Goal: Task Accomplishment & Management: Manage account settings

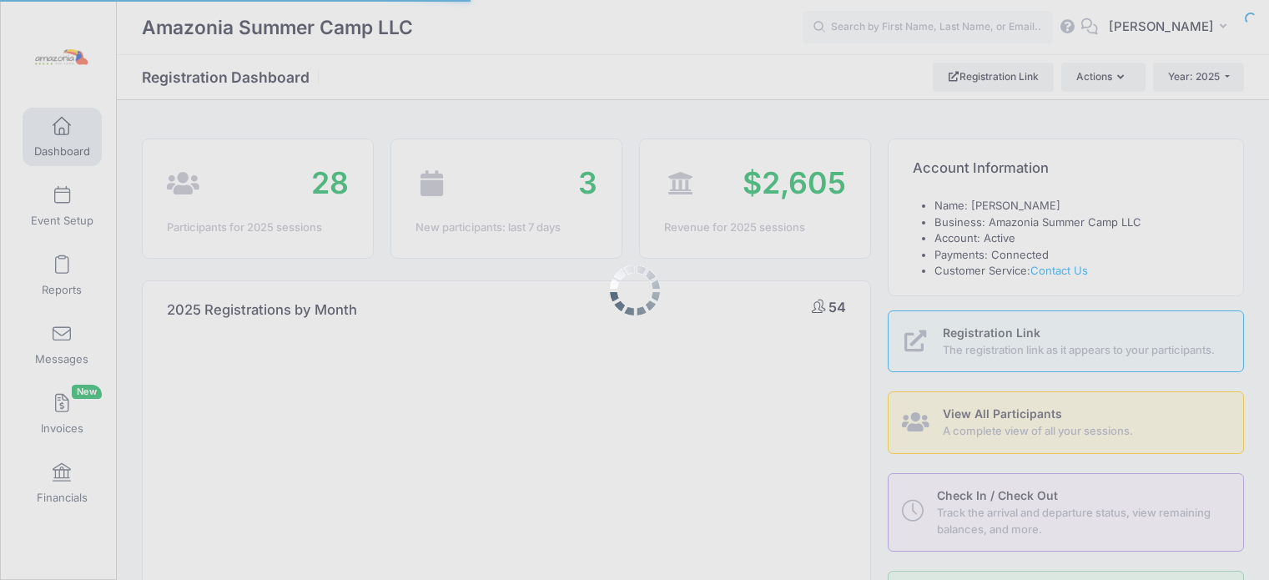
select select
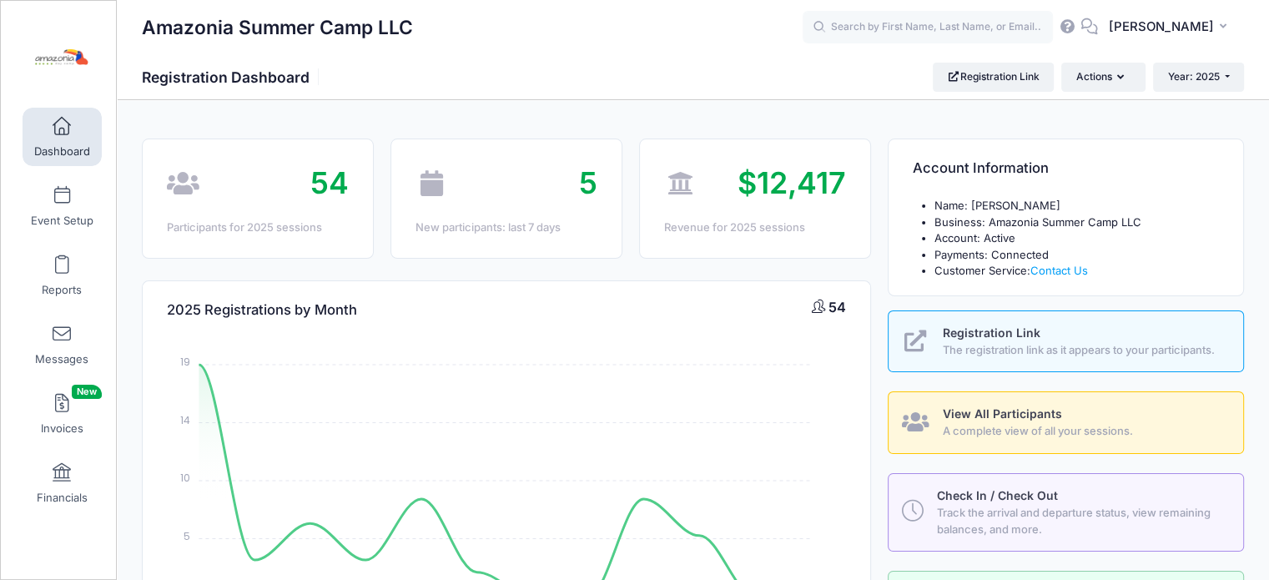
click at [62, 133] on span at bounding box center [62, 127] width 0 height 18
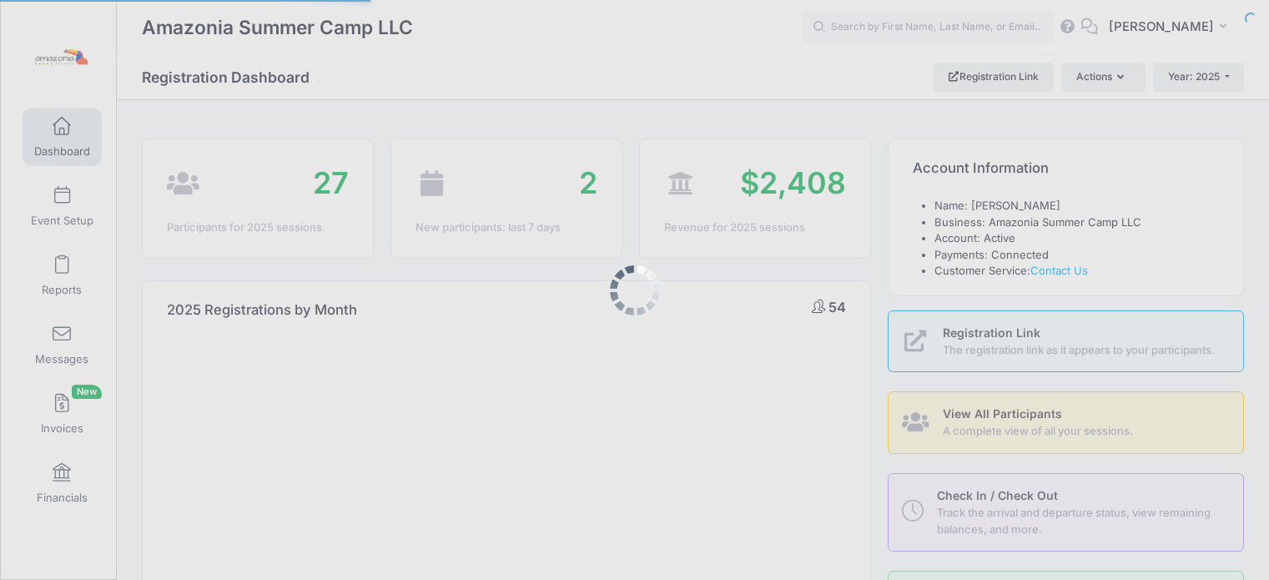
select select
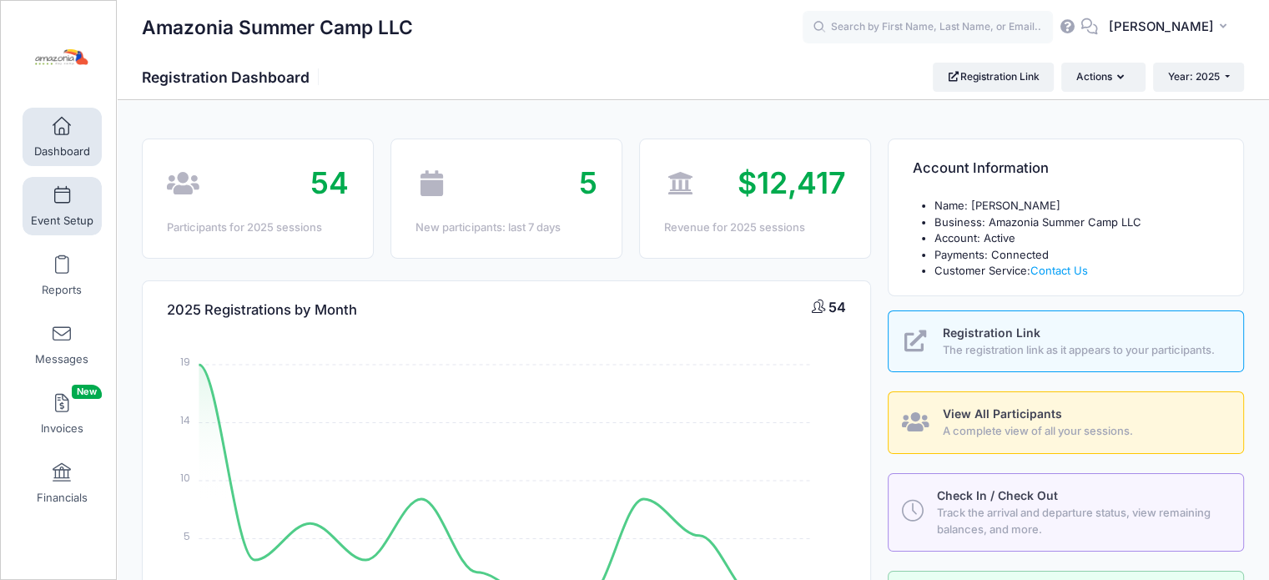
click at [70, 199] on link "Event Setup" at bounding box center [62, 206] width 79 height 58
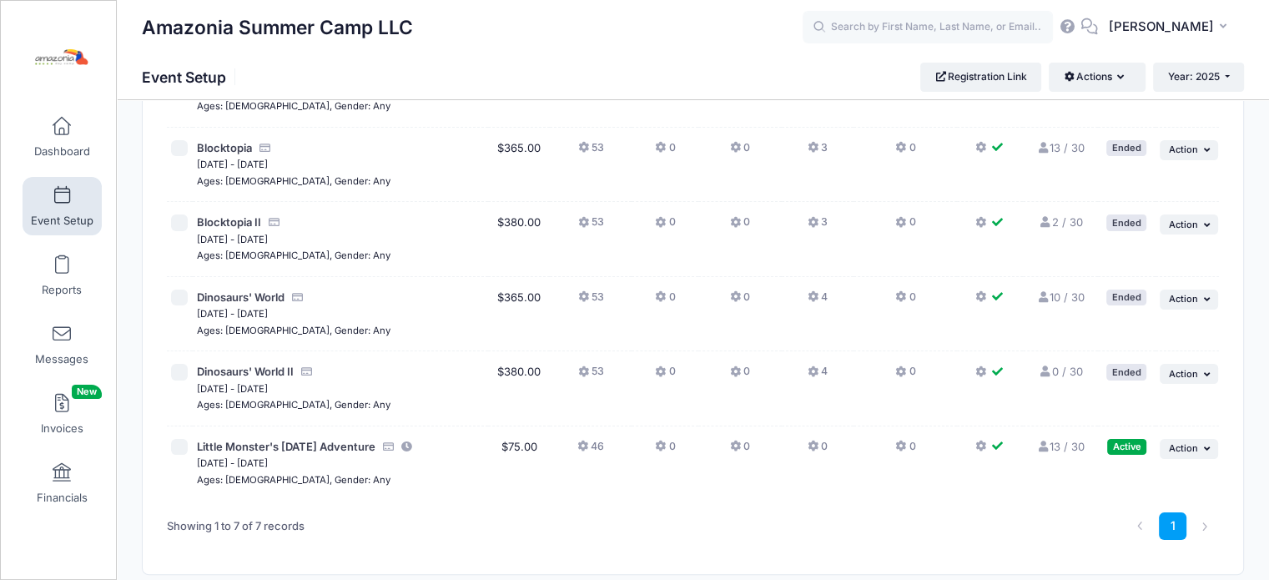
scroll to position [313, 0]
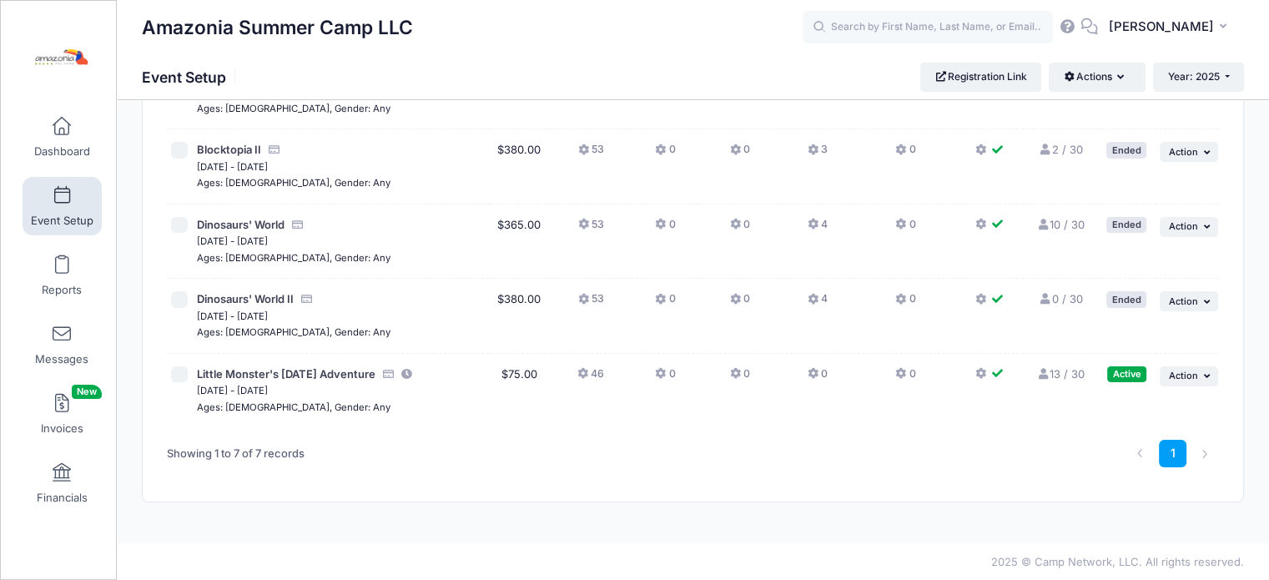
click at [1054, 372] on link "13 / 30 Full" at bounding box center [1060, 373] width 48 height 13
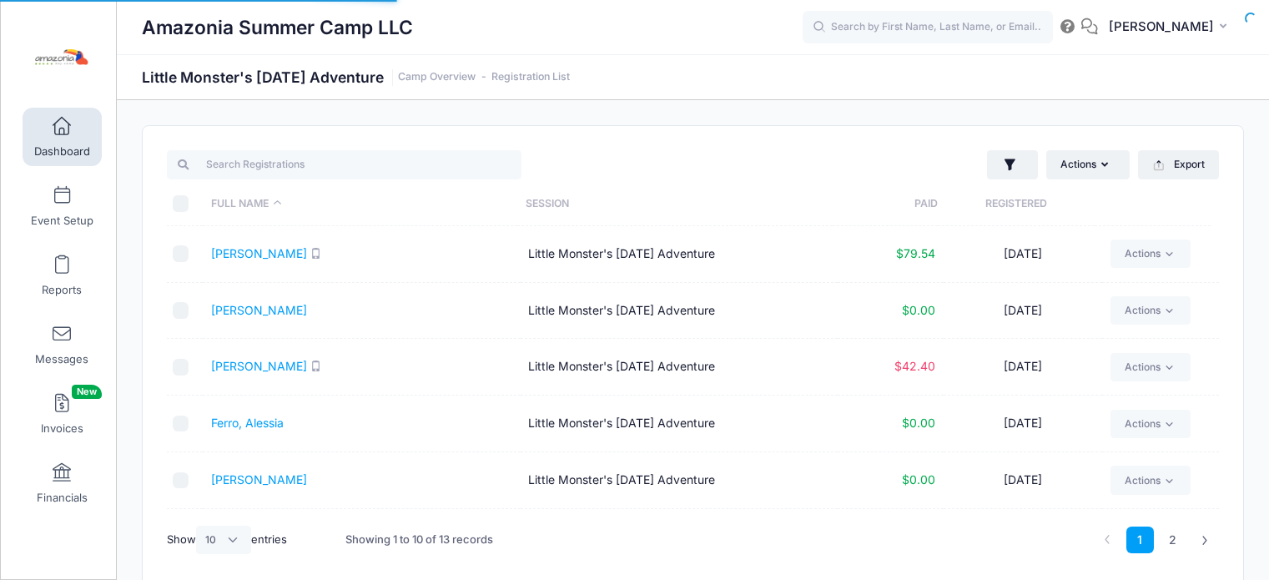
select select "10"
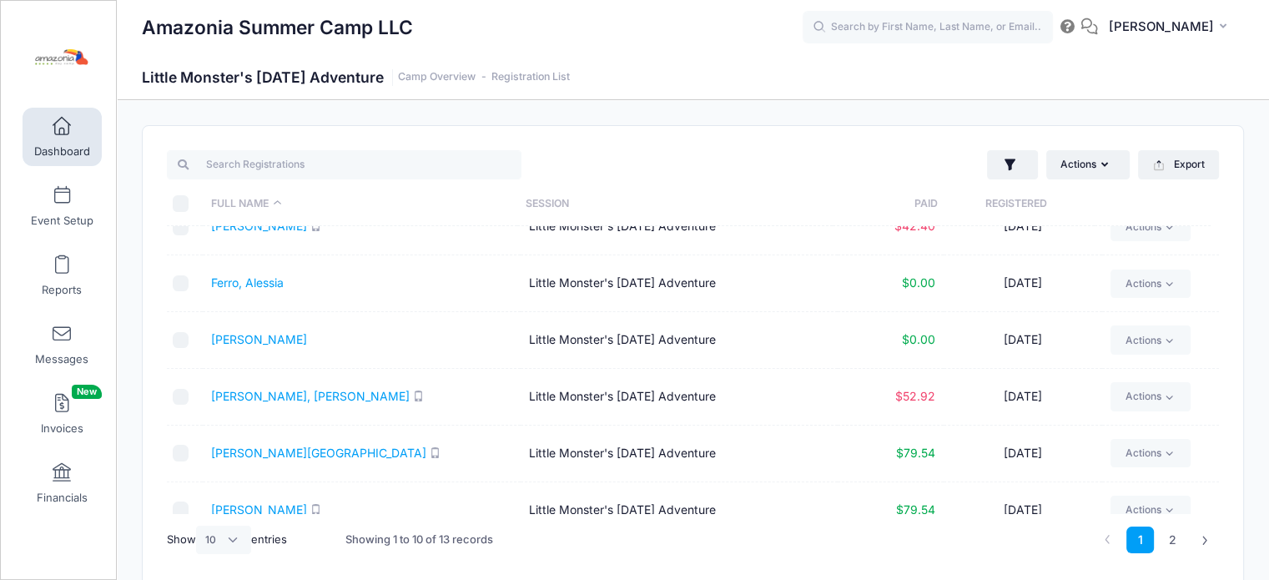
scroll to position [275, 0]
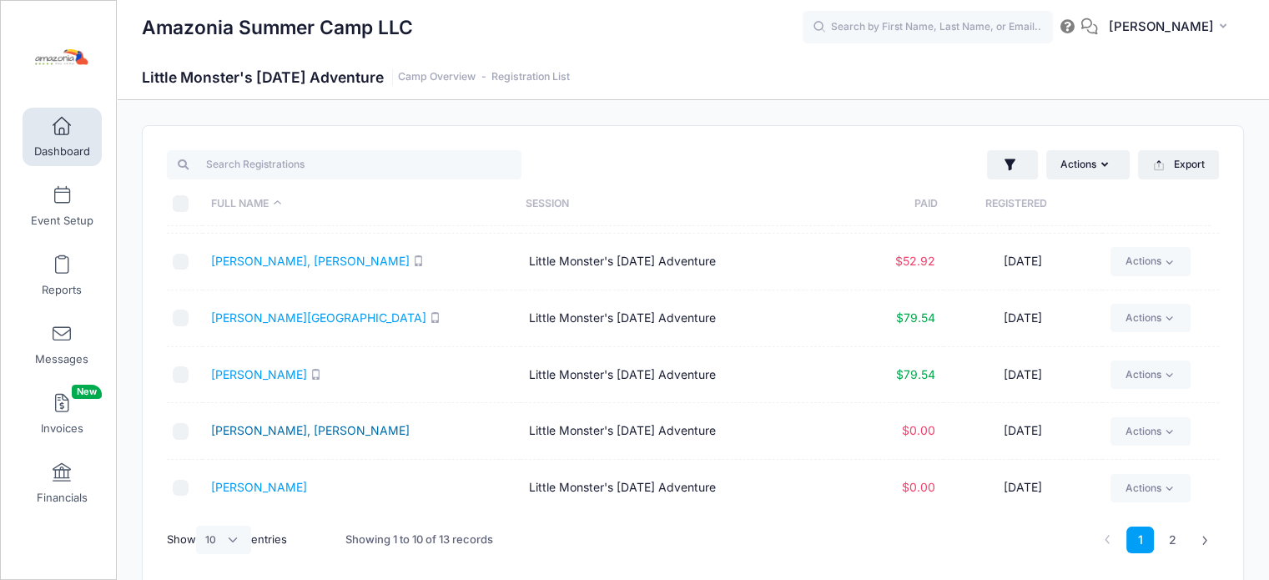
click at [273, 426] on link "Mirhadi, Levin" at bounding box center [310, 430] width 199 height 14
click at [62, 471] on span at bounding box center [62, 473] width 0 height 18
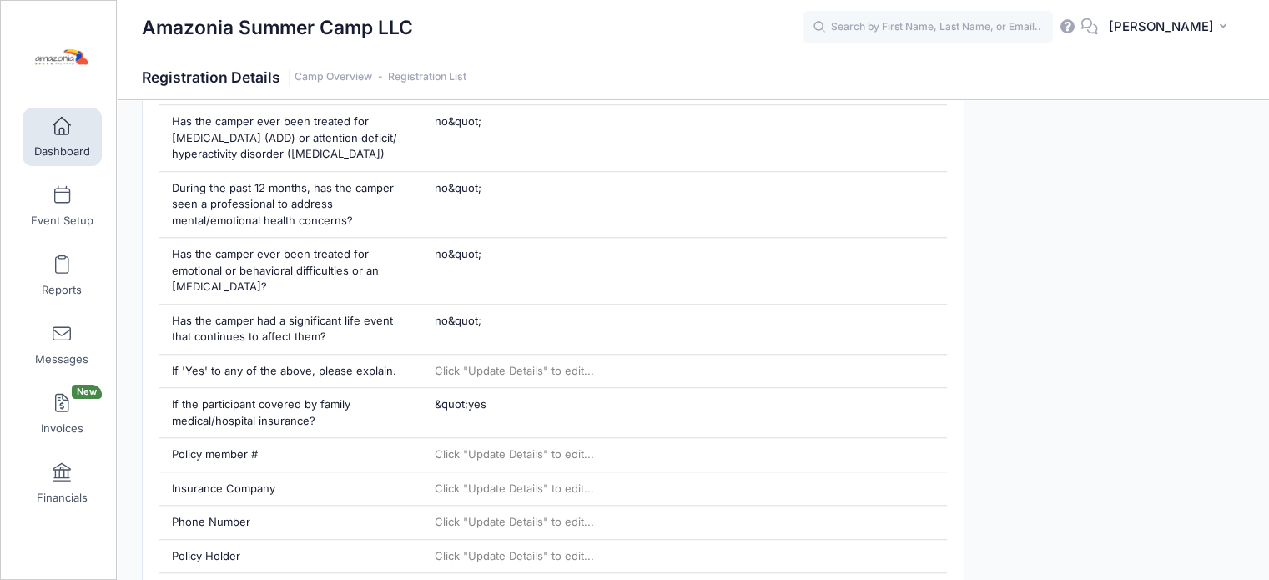
scroll to position [1401, 0]
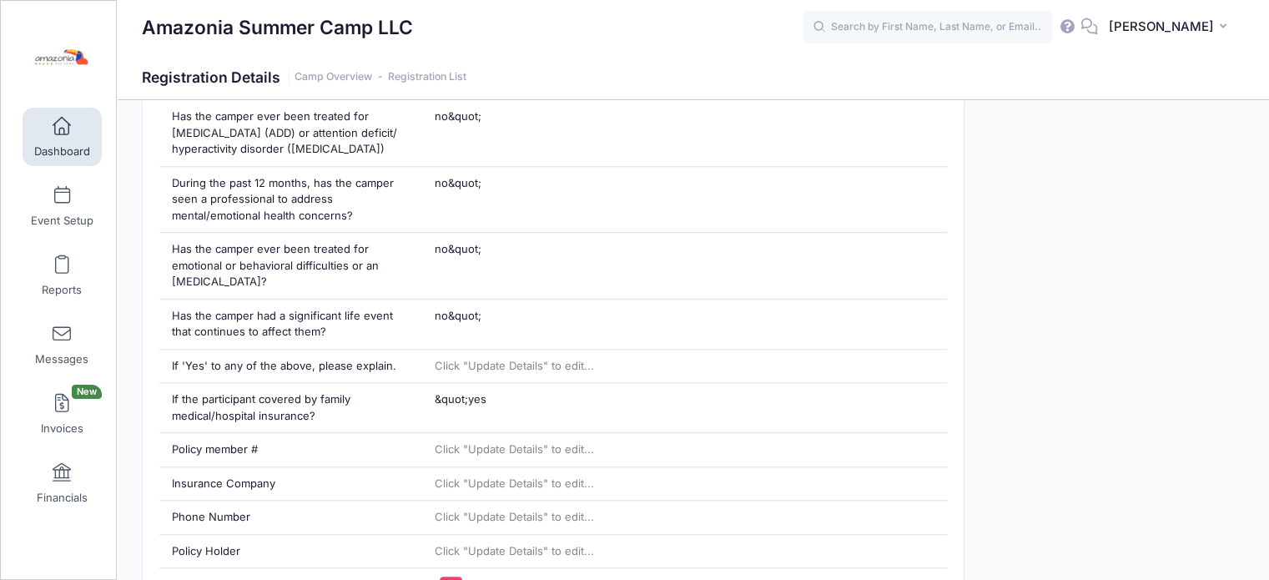
click at [63, 148] on span "Dashboard" at bounding box center [62, 151] width 56 height 14
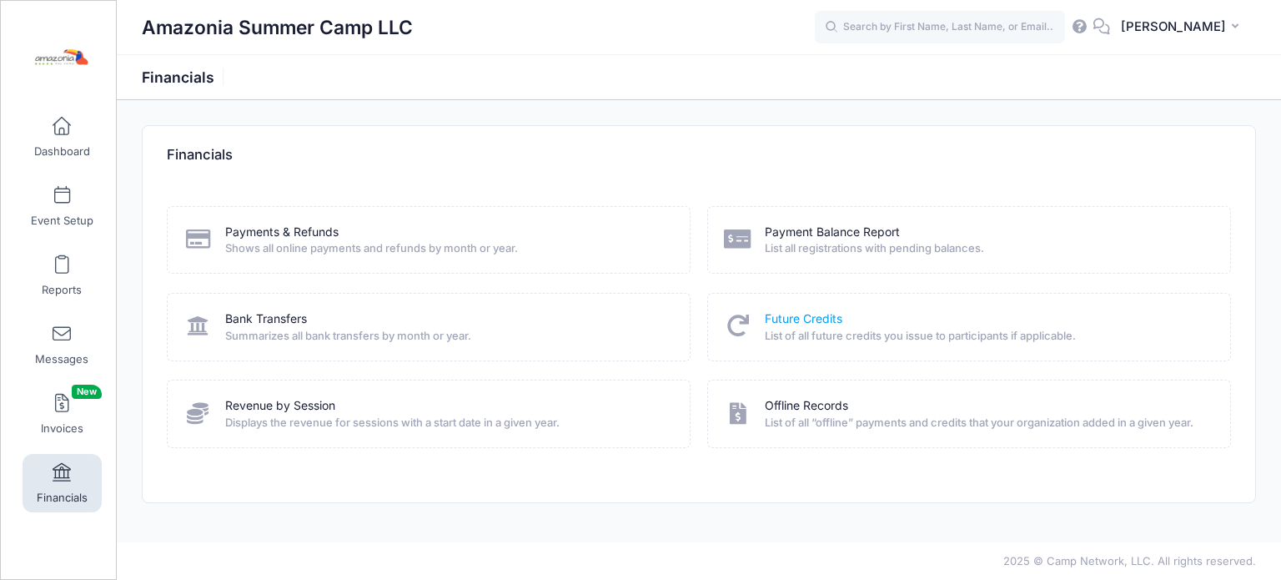
click at [807, 319] on link "Future Credits" at bounding box center [804, 319] width 78 height 18
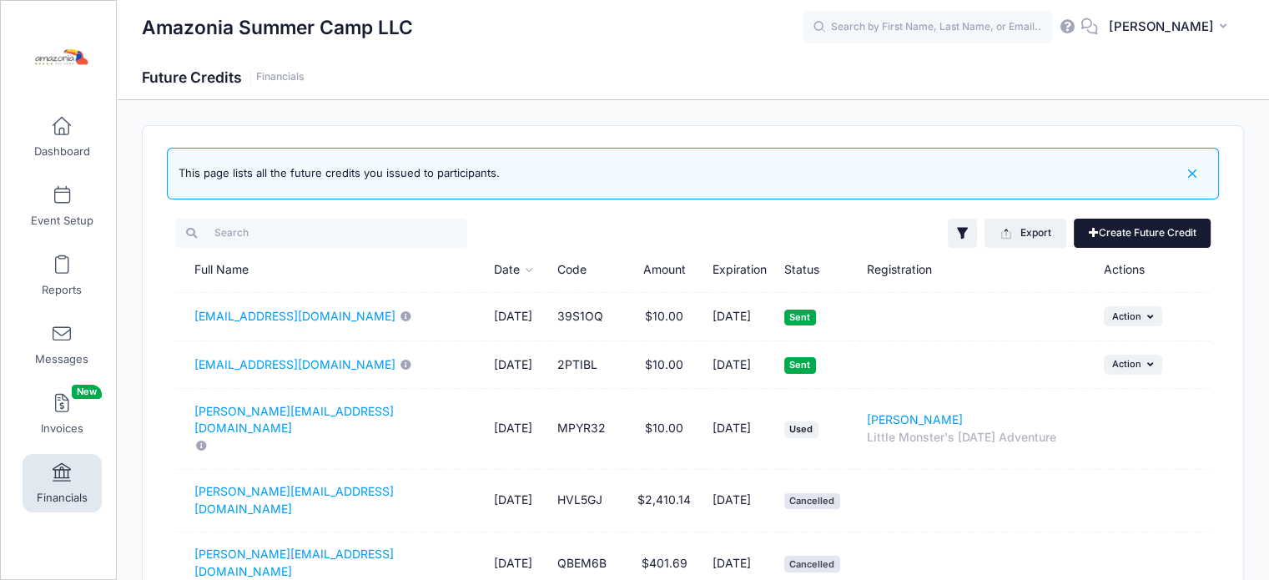
click at [1149, 235] on link "Create Future Credit" at bounding box center [1141, 233] width 137 height 28
type input "0"
type input "10/09/2026"
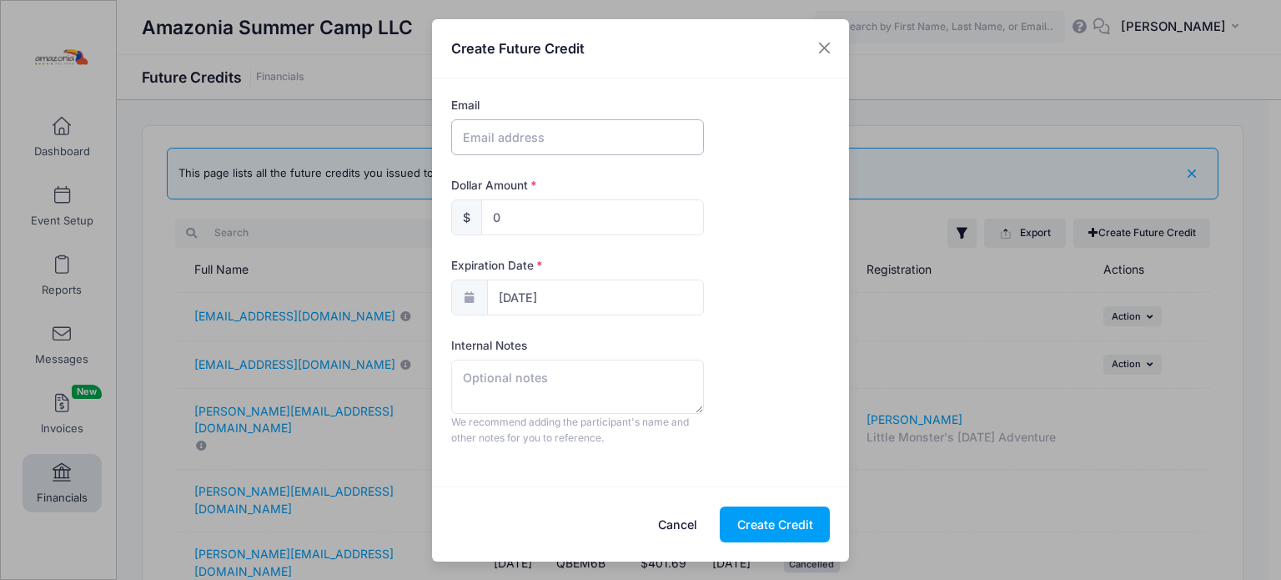
click at [615, 136] on input "text" at bounding box center [577, 137] width 253 height 36
type input "nz606@nyu.edu"
click at [504, 221] on input "0" at bounding box center [592, 217] width 223 height 36
type input "10"
click at [547, 297] on input "10/09/2026" at bounding box center [595, 297] width 217 height 36
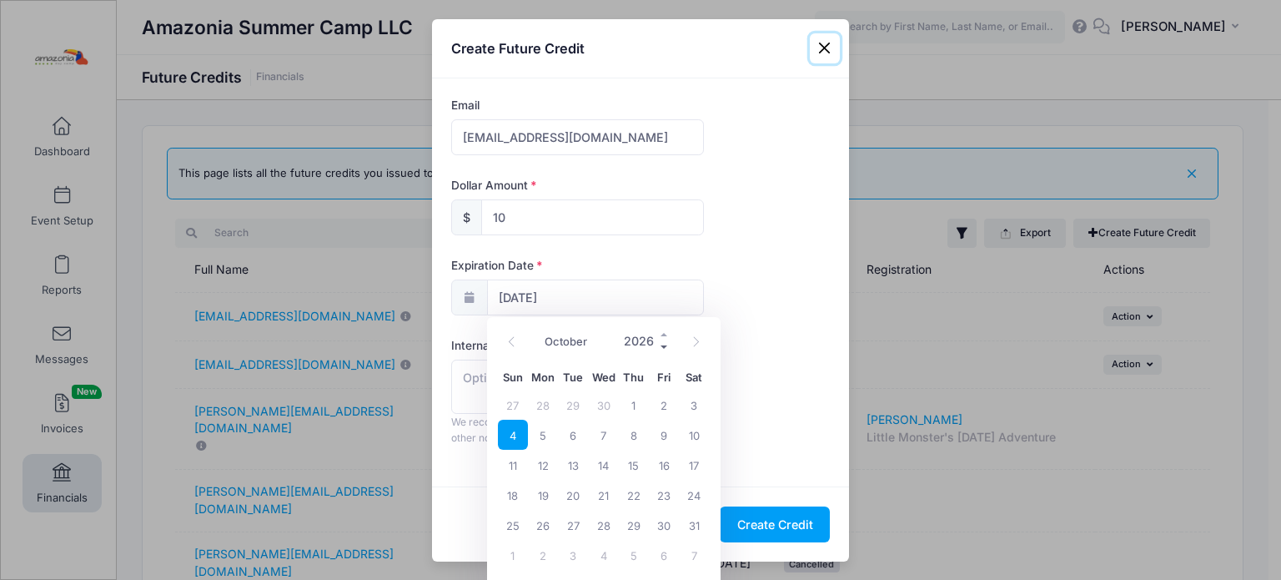
click at [661, 347] on span at bounding box center [665, 347] width 12 height 13
type input "2025"
click at [690, 440] on span "11" at bounding box center [694, 435] width 30 height 30
type input "10/11/2025"
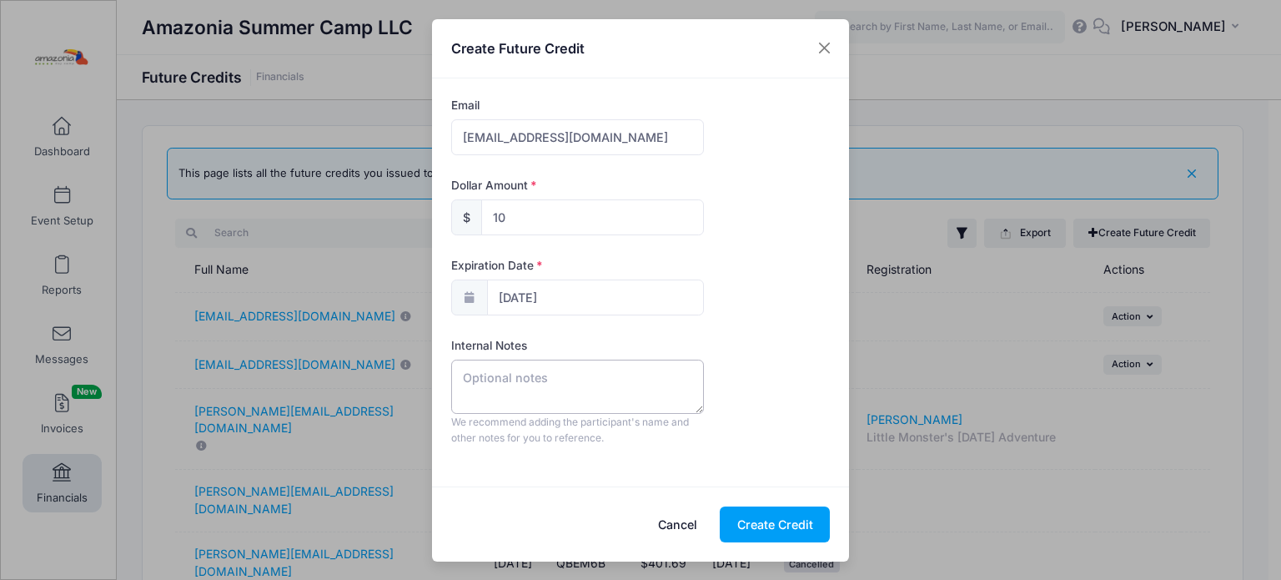
click at [570, 387] on textarea at bounding box center [577, 385] width 253 height 53
type textarea "L"
type textarea "M"
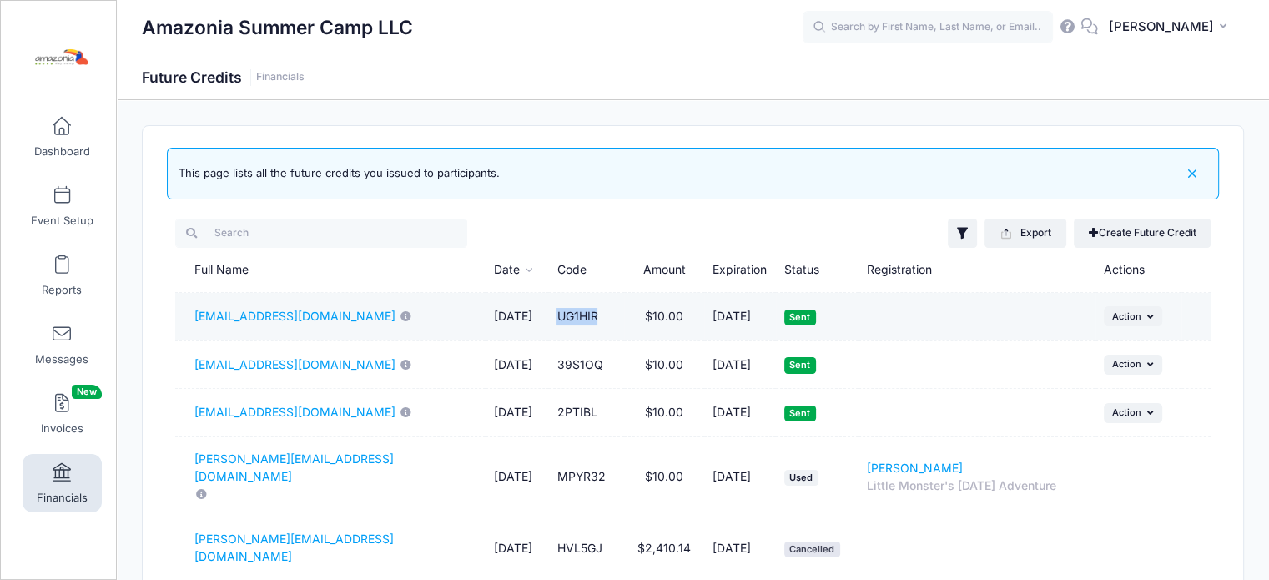
drag, startPoint x: 577, startPoint y: 315, endPoint x: 625, endPoint y: 316, distance: 47.5
click at [624, 316] on td "UG1HIR" at bounding box center [586, 317] width 75 height 48
copy td "UG1HIR"
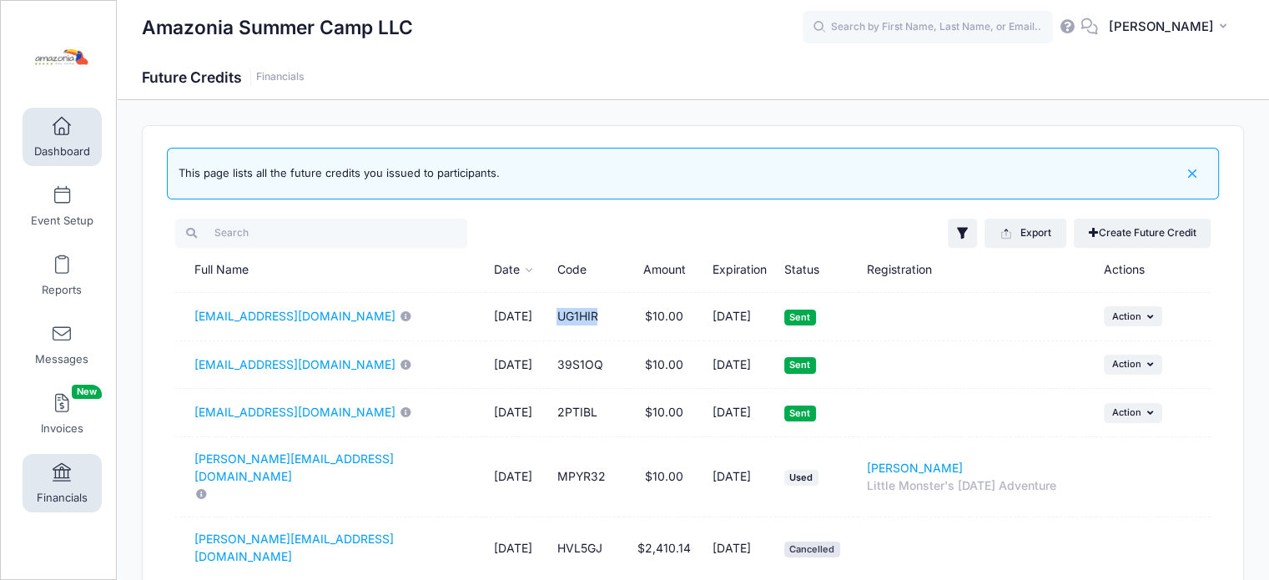
click at [64, 140] on link "Dashboard" at bounding box center [62, 137] width 79 height 58
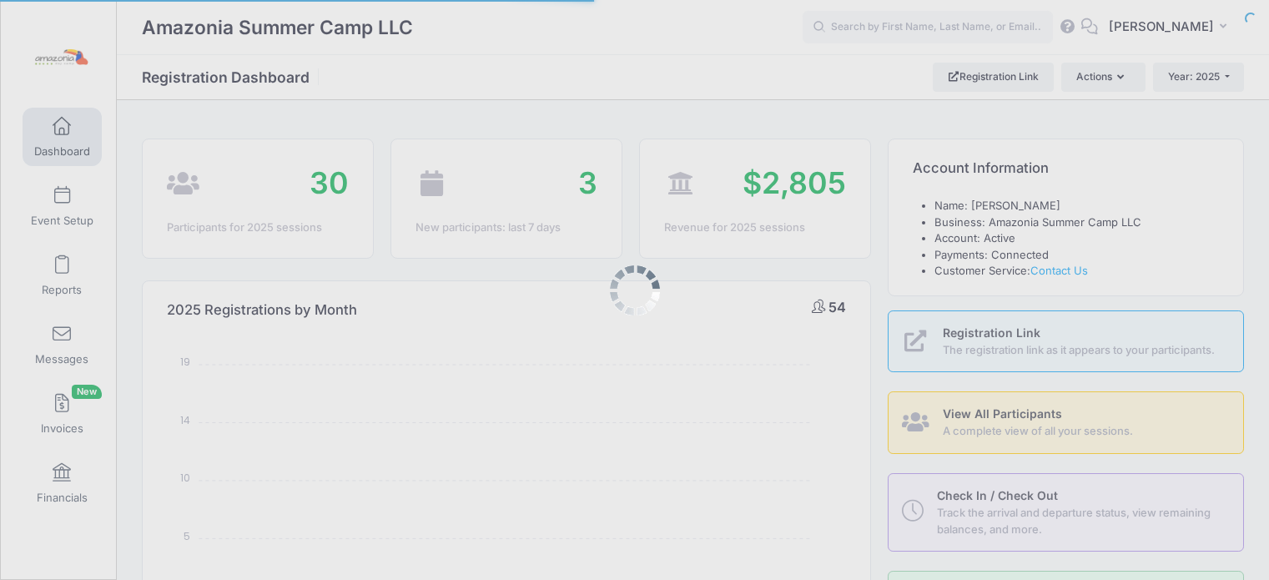
select select
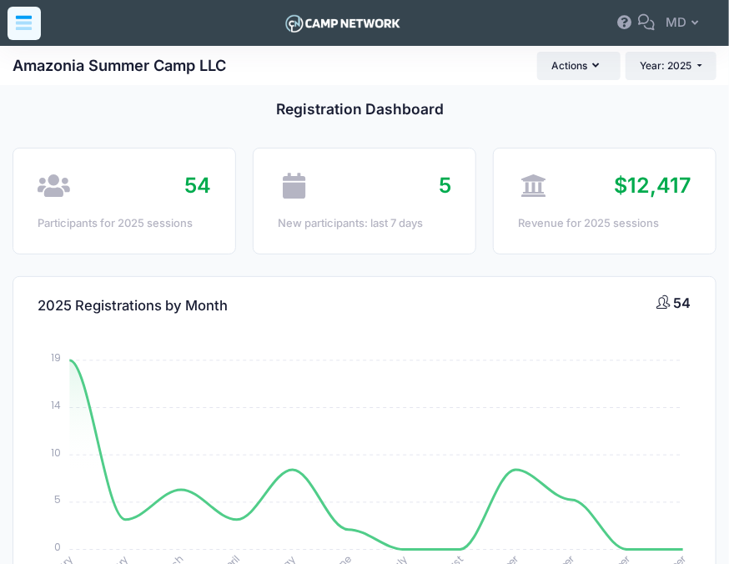
click at [29, 20] on icon at bounding box center [23, 22] width 19 height 19
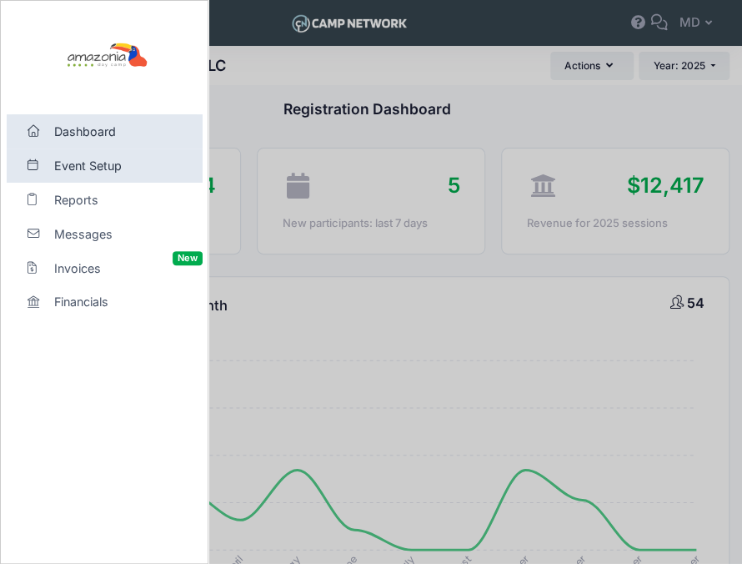
click at [67, 167] on span "Event Setup" at bounding box center [111, 166] width 115 height 18
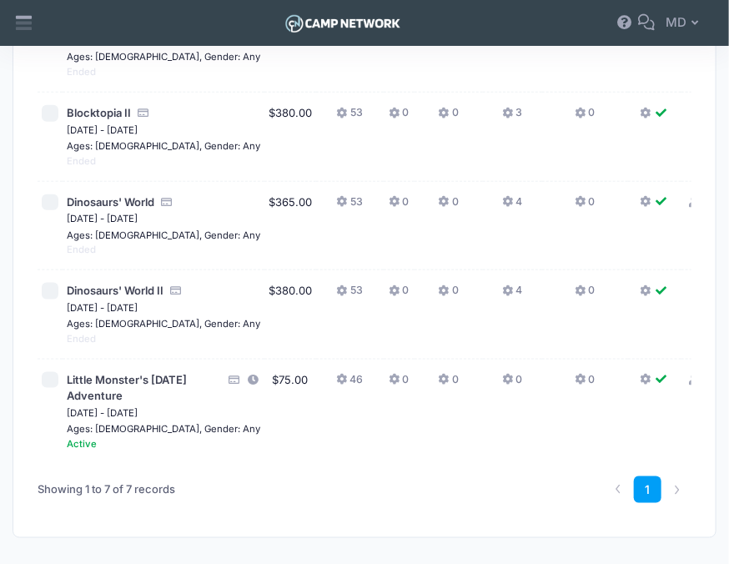
scroll to position [485, 0]
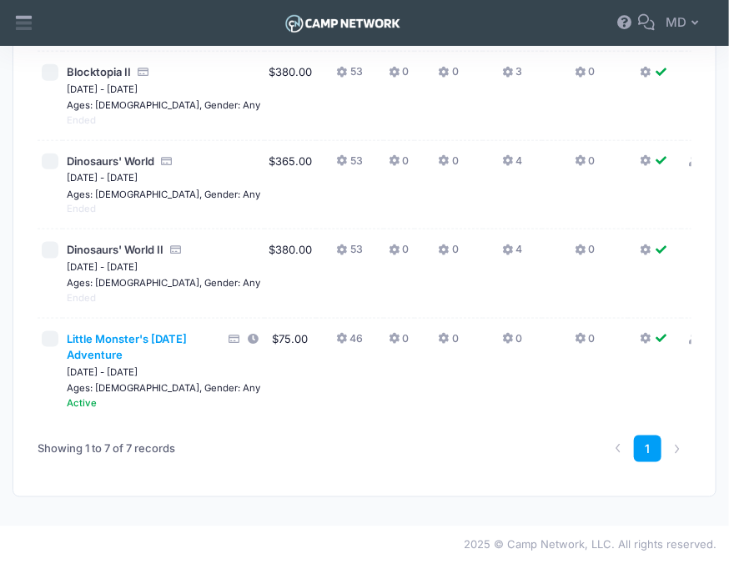
click at [100, 332] on span "Little Monster's [DATE] Adventure" at bounding box center [127, 347] width 120 height 30
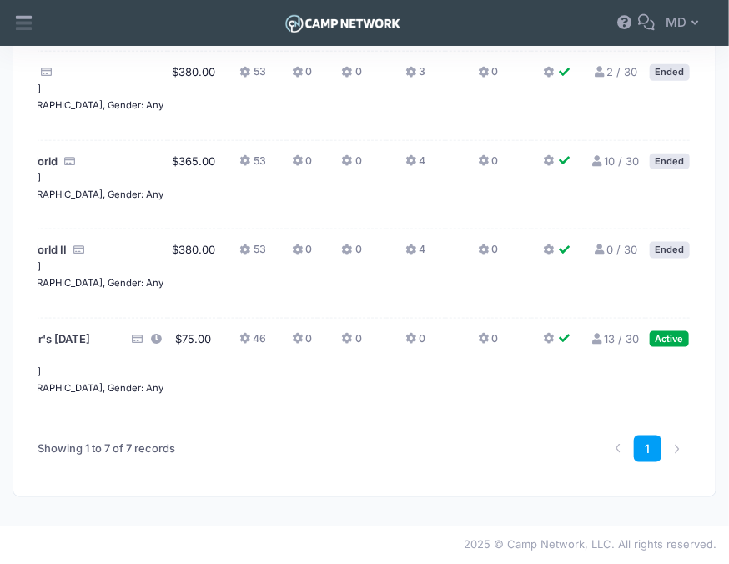
click at [591, 332] on link "13 / 30 Full" at bounding box center [615, 338] width 48 height 13
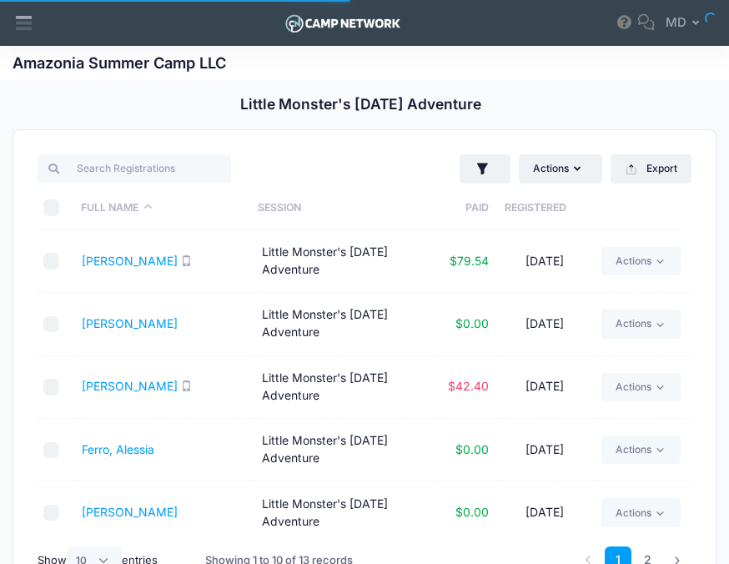
select select "10"
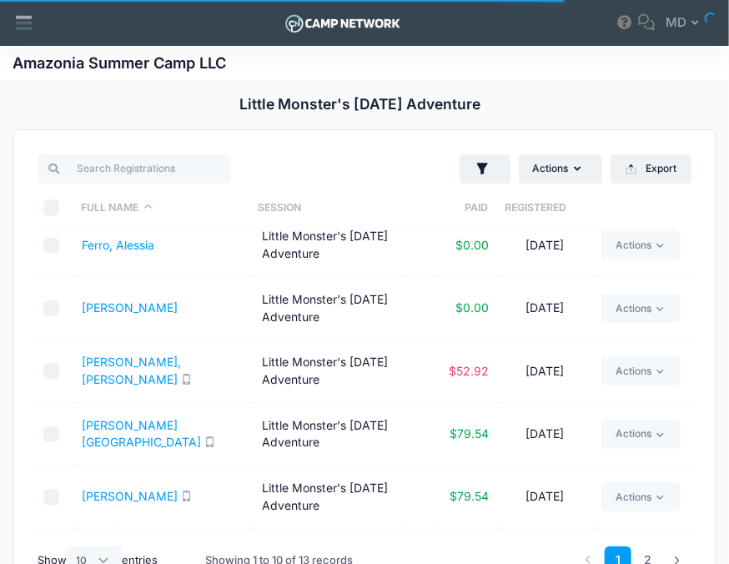
scroll to position [322, 0]
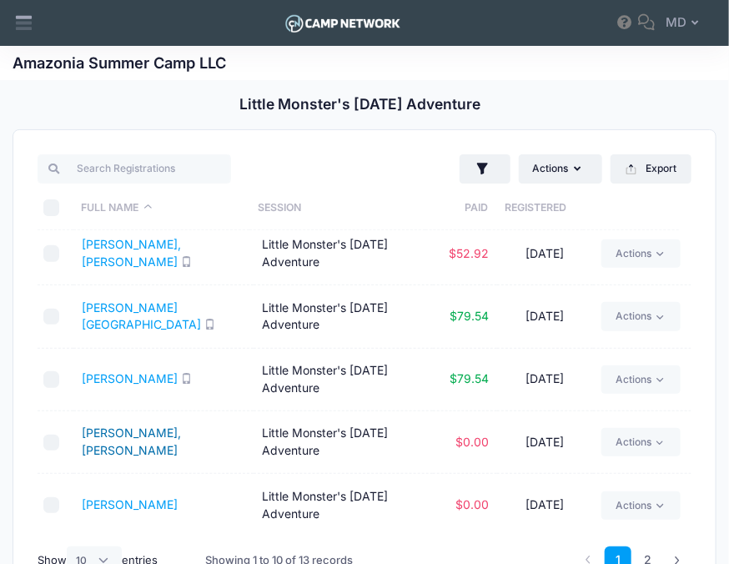
click at [113, 436] on link "[PERSON_NAME], [PERSON_NAME]" at bounding box center [131, 441] width 99 height 32
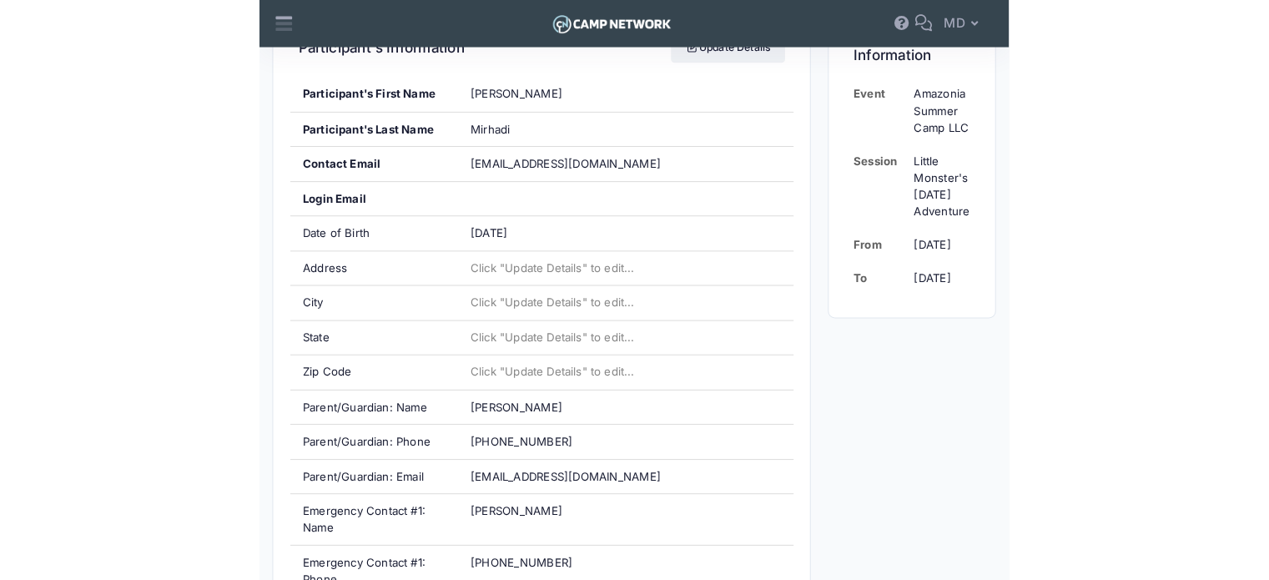
scroll to position [607, 0]
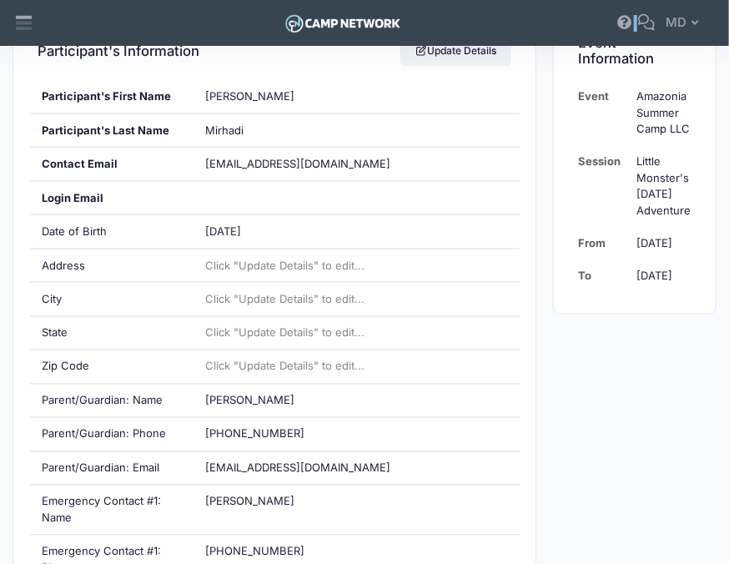
drag, startPoint x: 551, startPoint y: 16, endPoint x: 389, endPoint y: -20, distance: 166.5
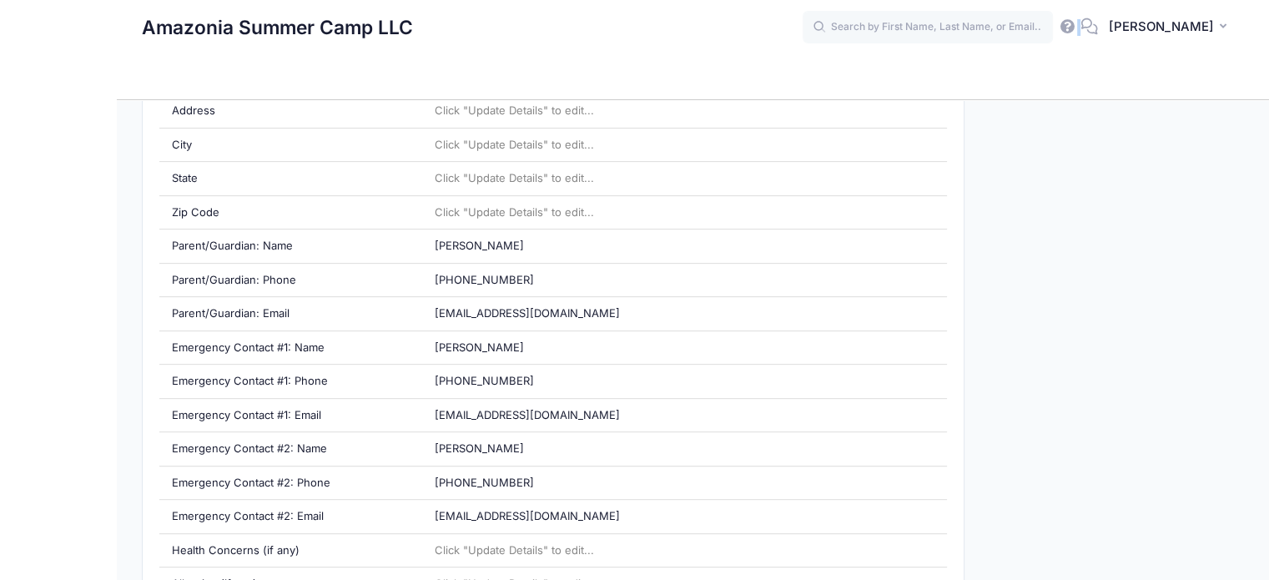
scroll to position [584, 0]
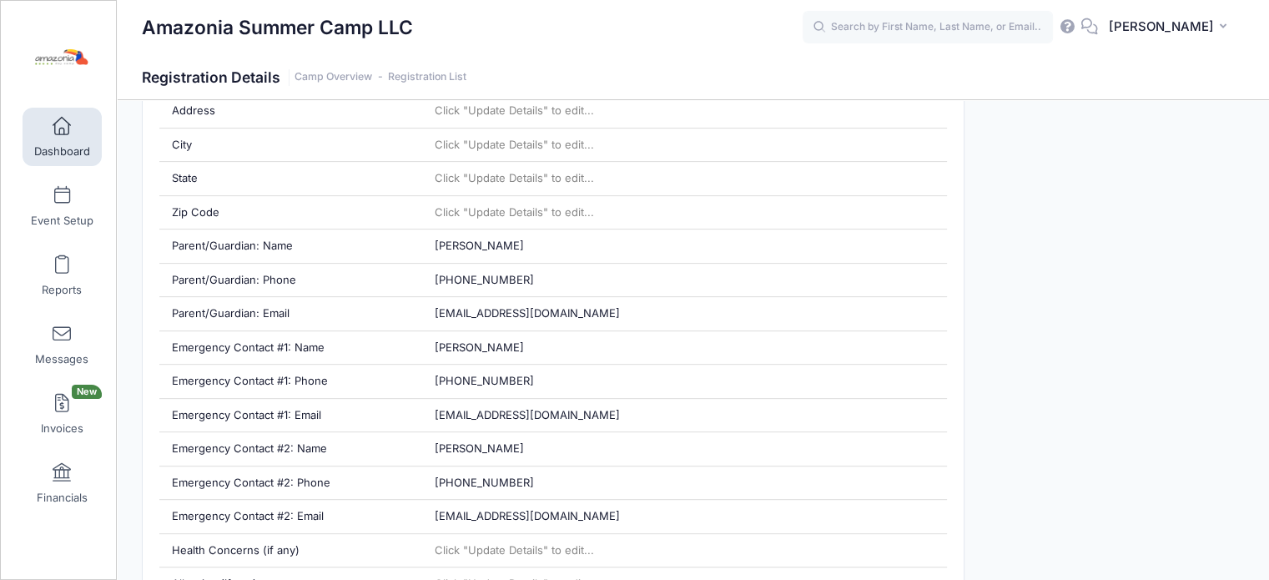
click at [728, 27] on icon "button" at bounding box center [1225, 27] width 13 height 0
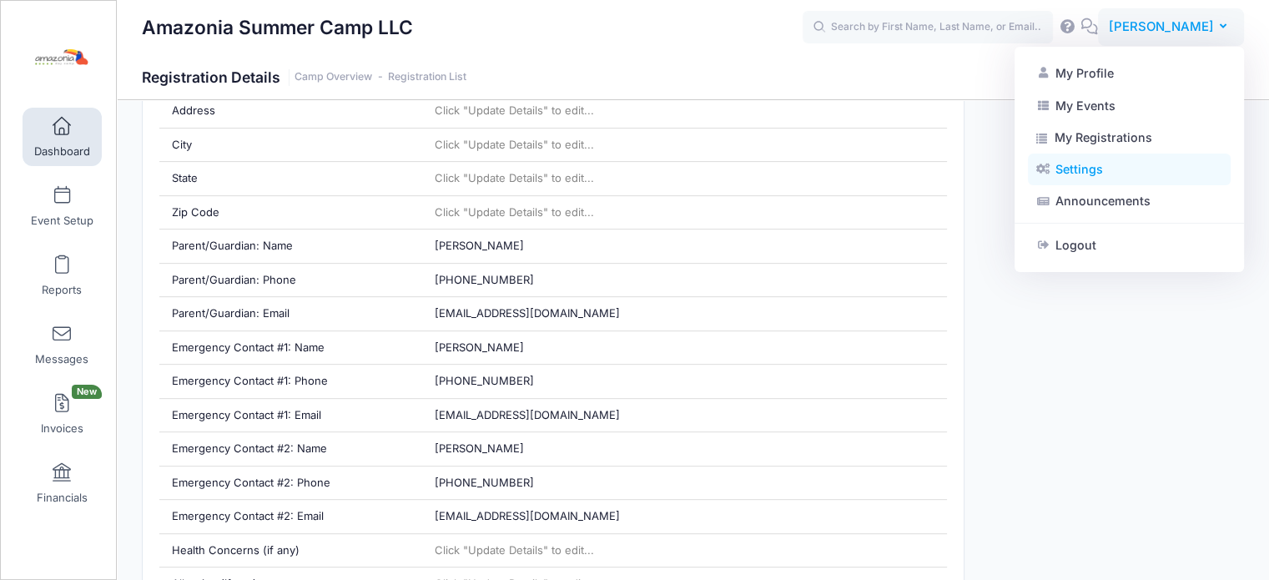
click at [728, 163] on link "Settings" at bounding box center [1129, 169] width 203 height 32
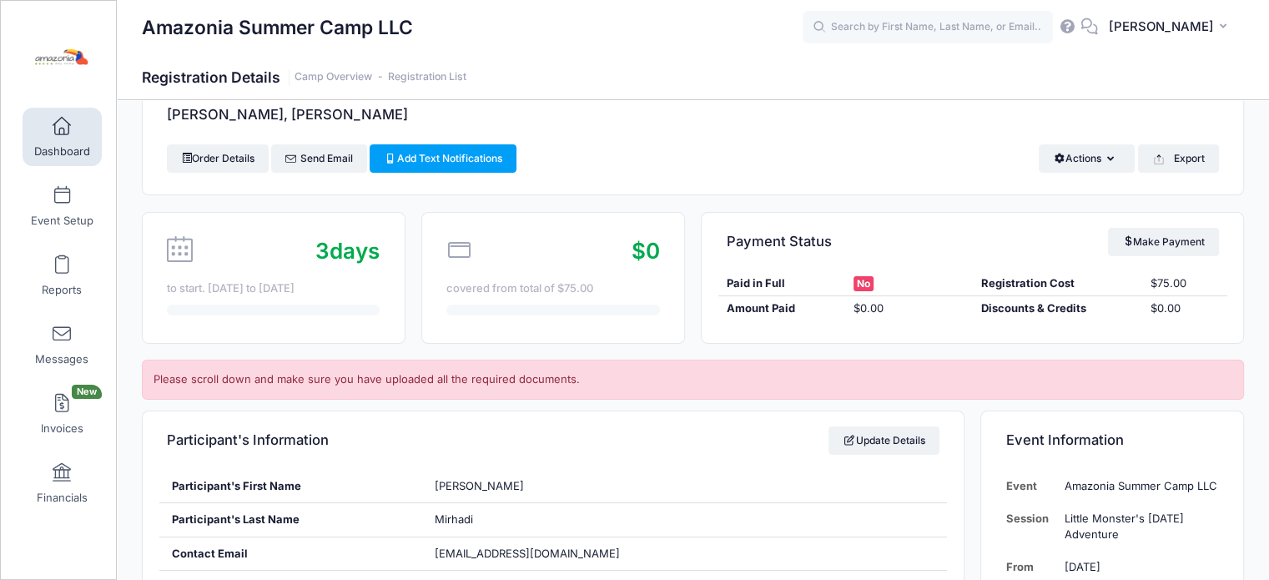
scroll to position [27, 0]
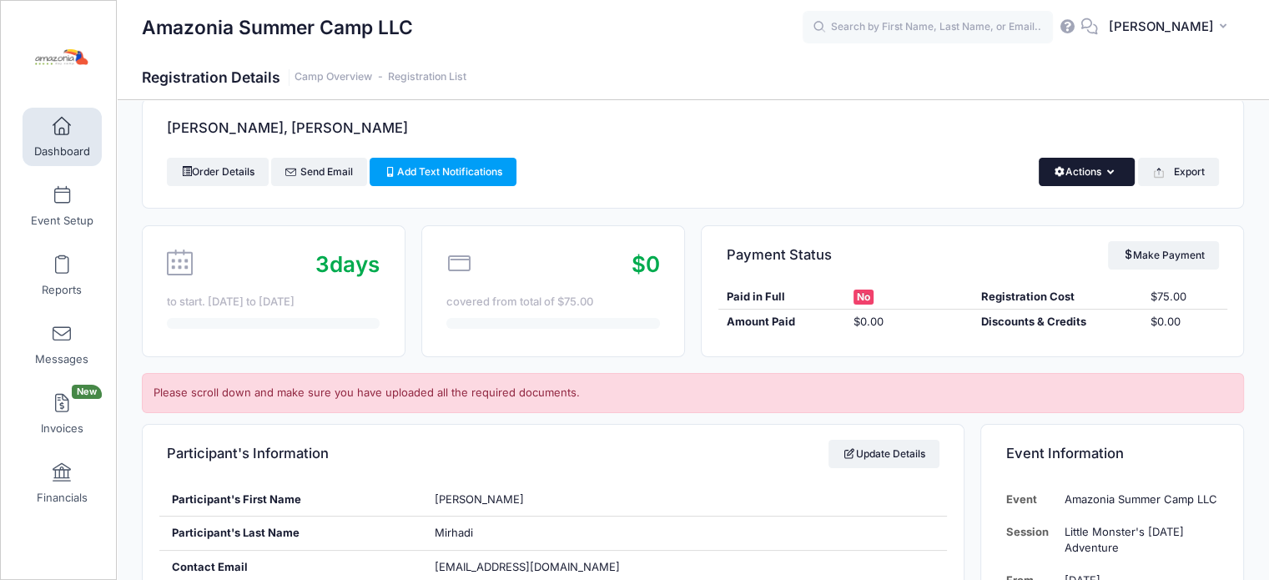
click at [1107, 173] on icon "button" at bounding box center [1113, 173] width 13 height 0
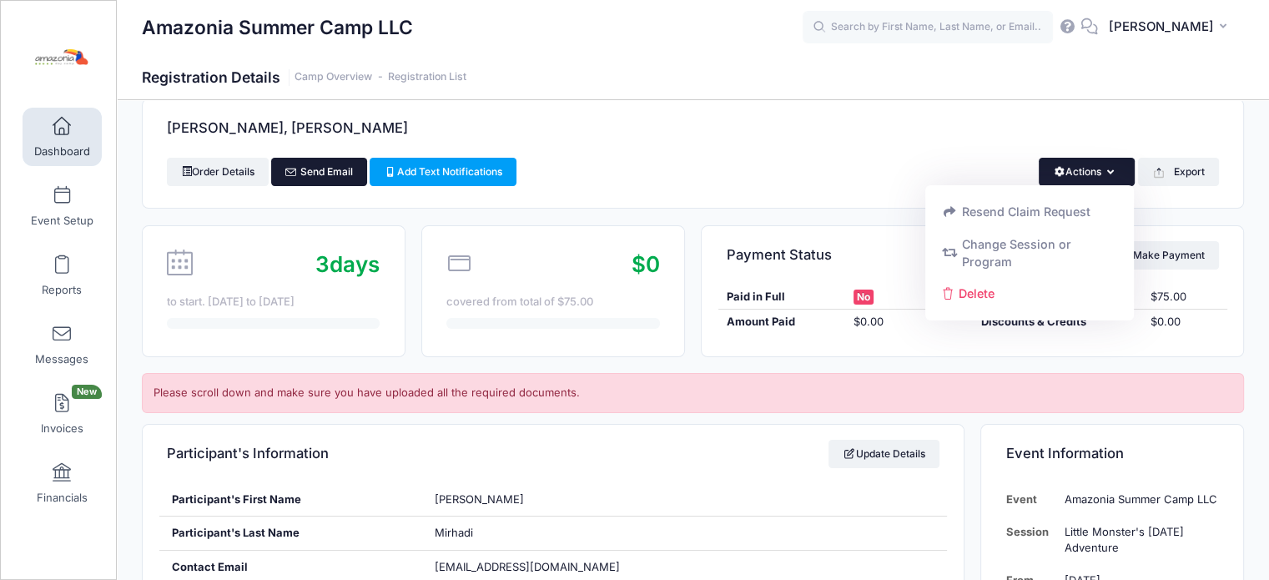
click at [341, 169] on link "Send Email" at bounding box center [319, 172] width 96 height 28
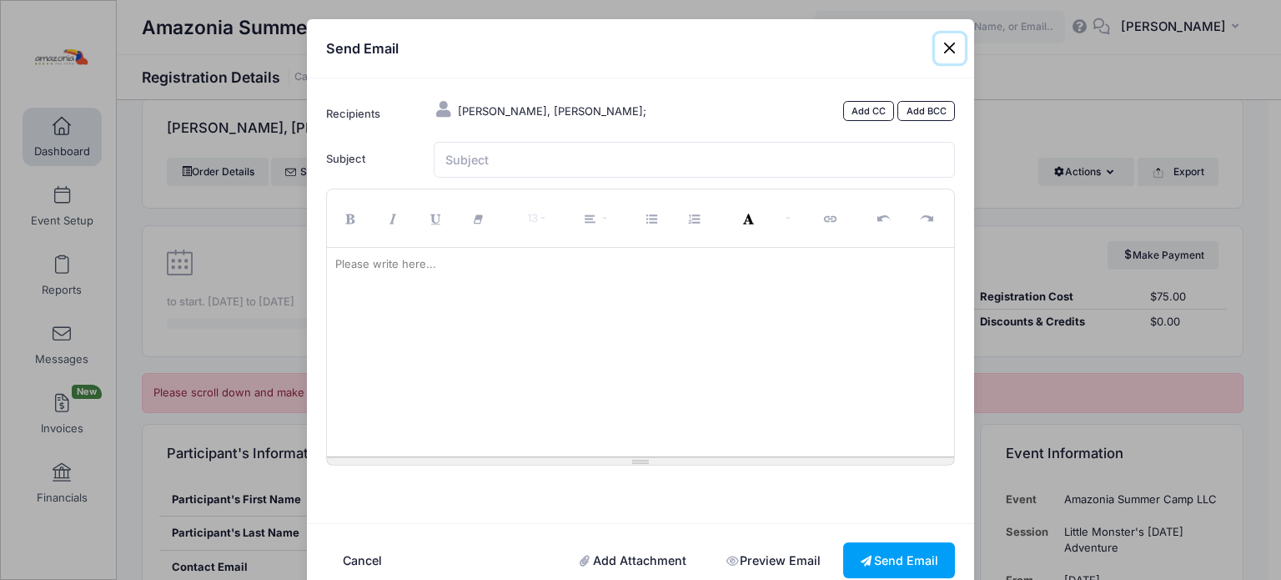
click at [942, 46] on button "Close" at bounding box center [950, 48] width 30 height 30
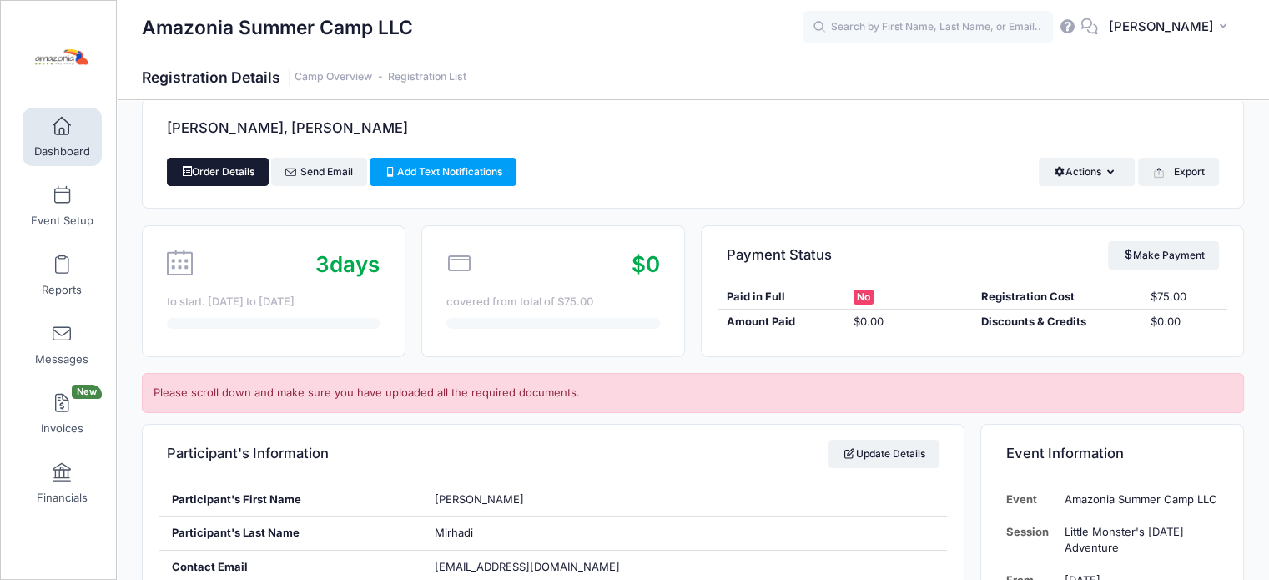
click at [232, 179] on link "Order Details" at bounding box center [218, 172] width 102 height 28
click at [78, 129] on link "Dashboard" at bounding box center [62, 137] width 79 height 58
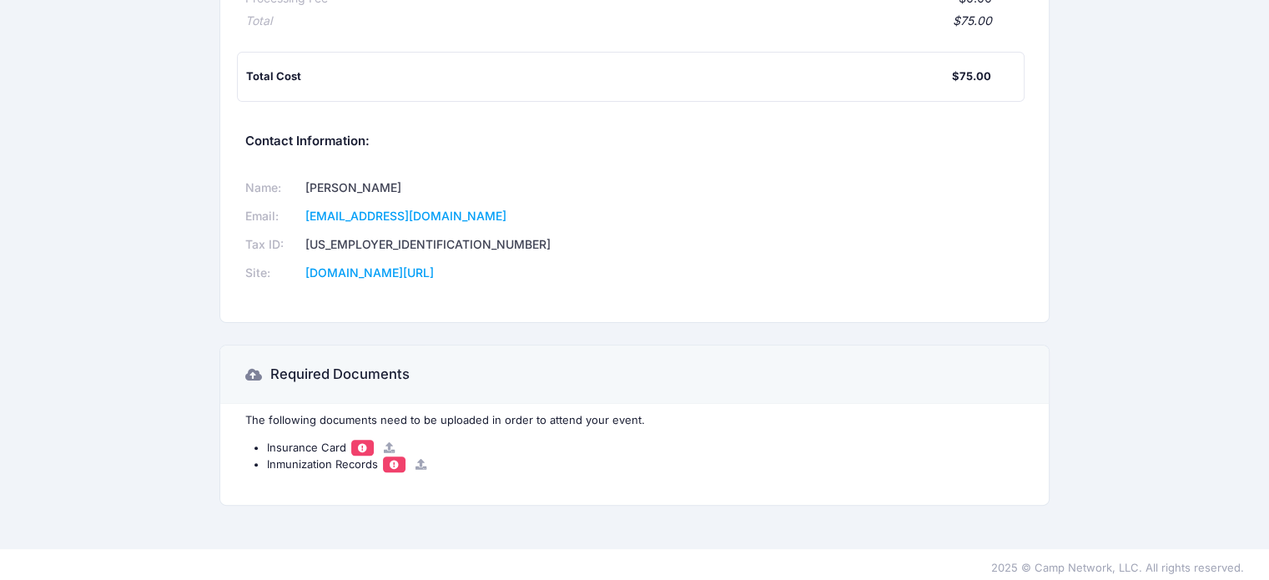
scroll to position [463, 0]
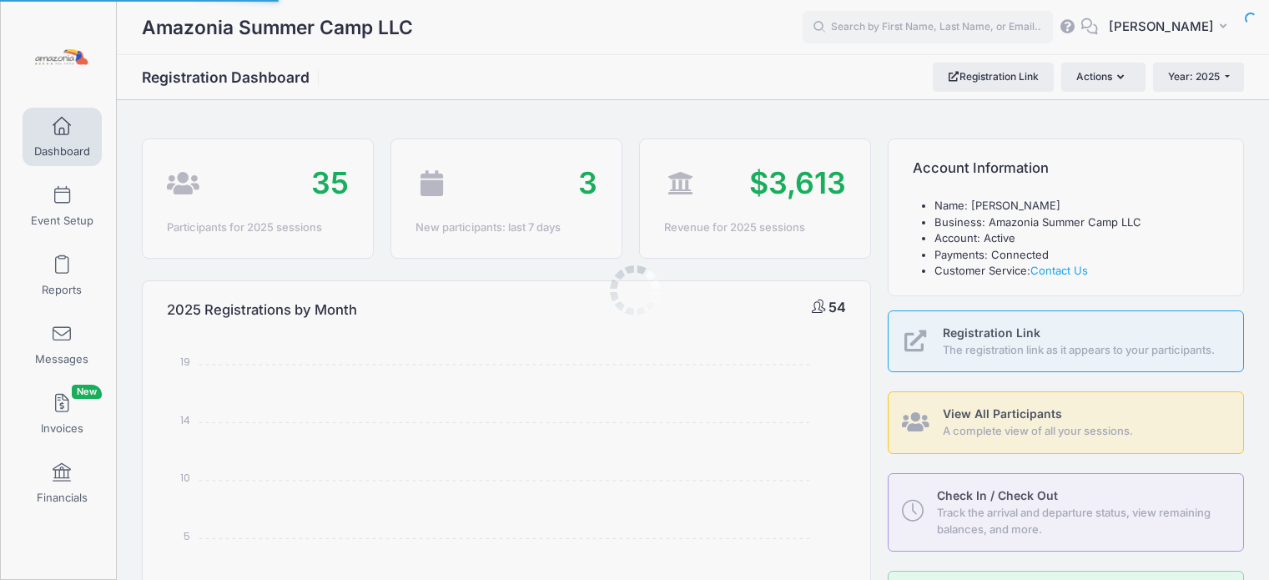
select select
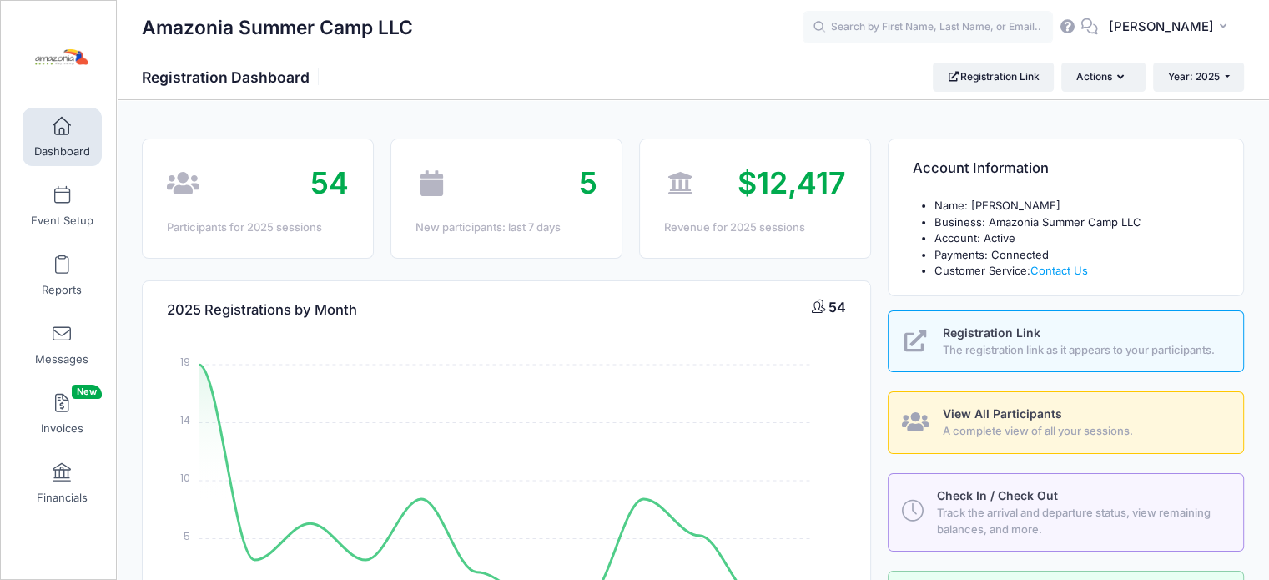
click at [969, 413] on span "View All Participants" at bounding box center [1001, 413] width 119 height 14
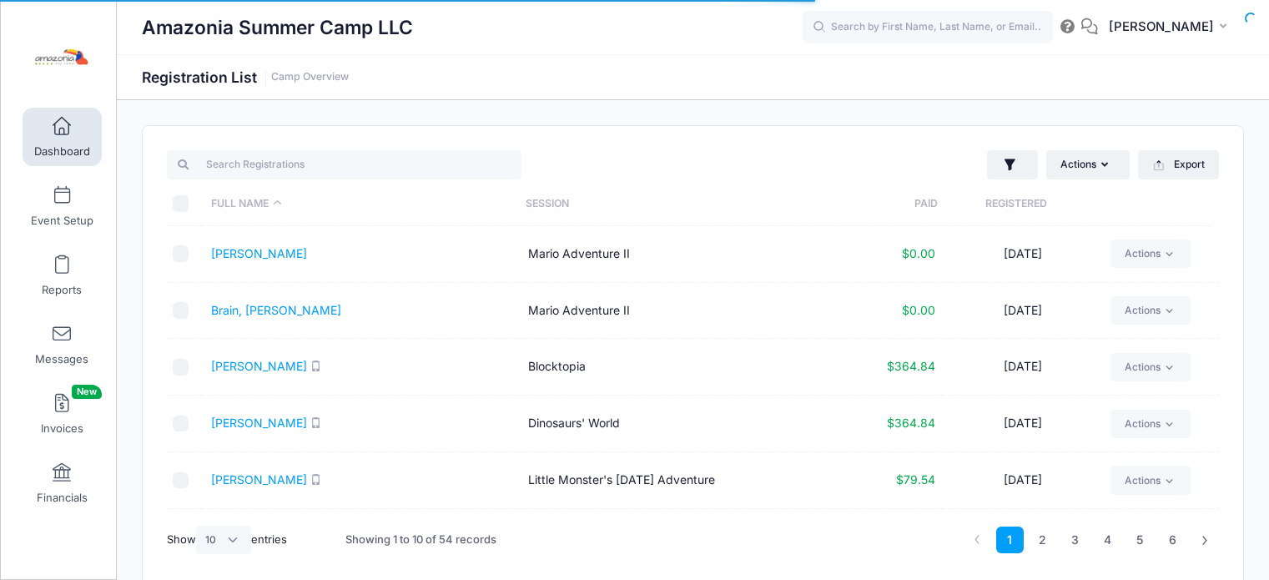
select select "10"
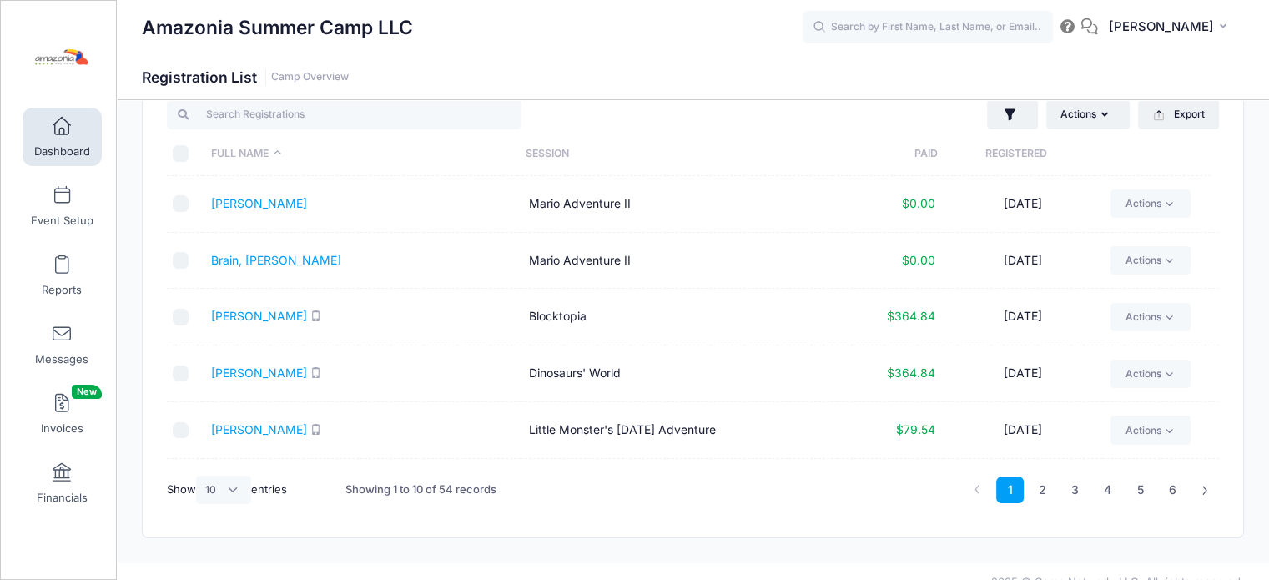
scroll to position [70, 0]
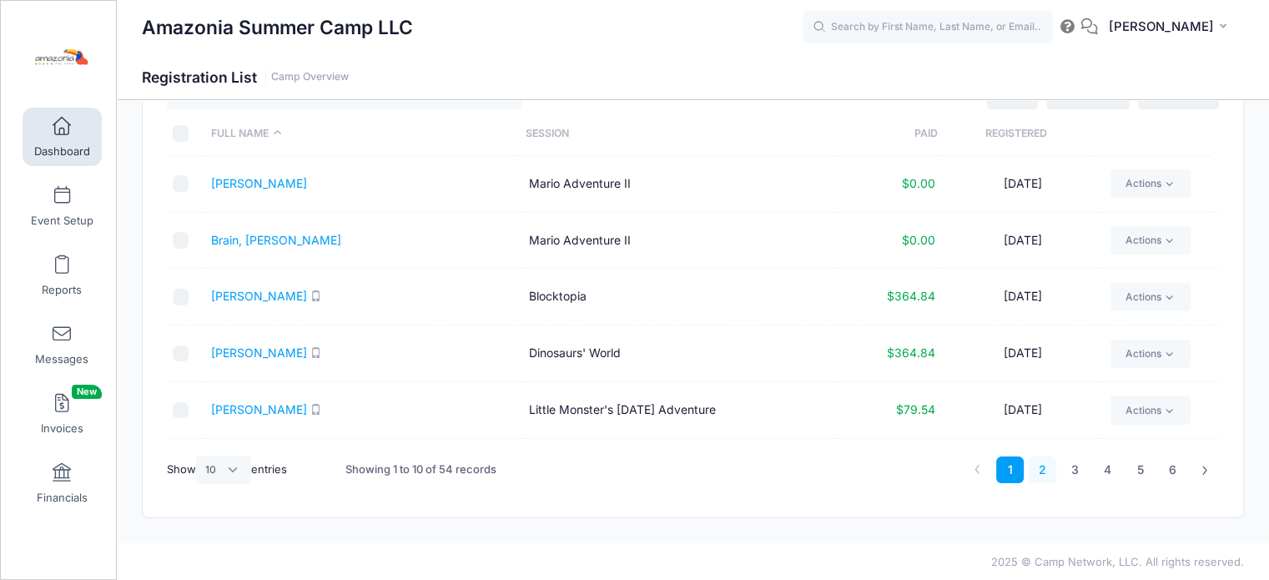
click at [1038, 460] on link "2" at bounding box center [1042, 470] width 28 height 28
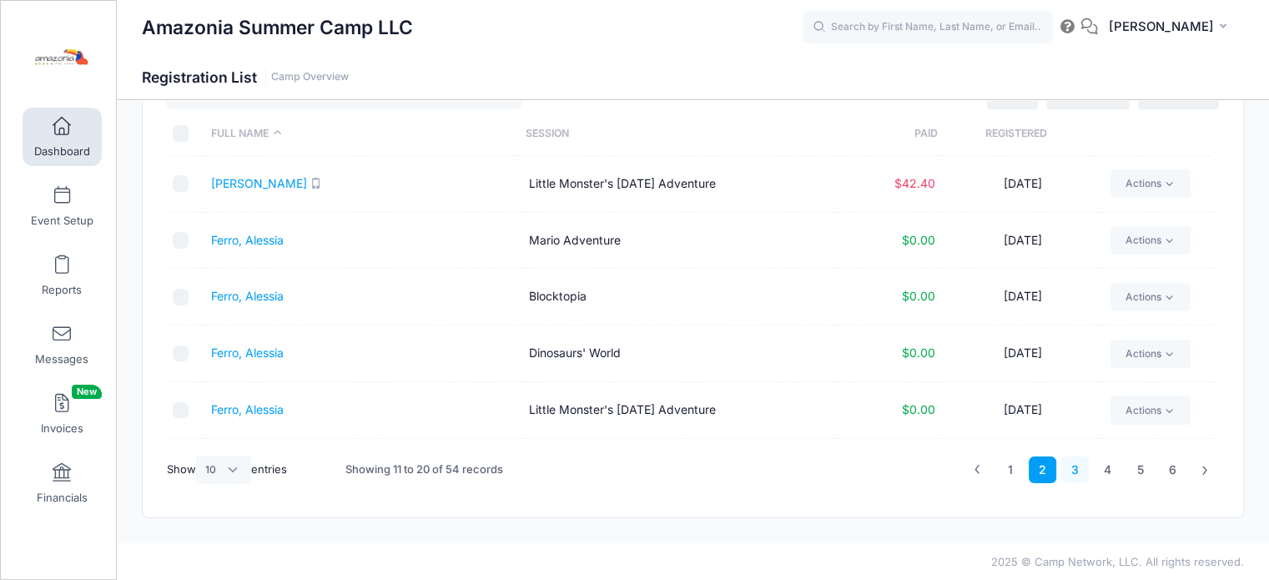
click at [1070, 470] on link "3" at bounding box center [1075, 470] width 28 height 28
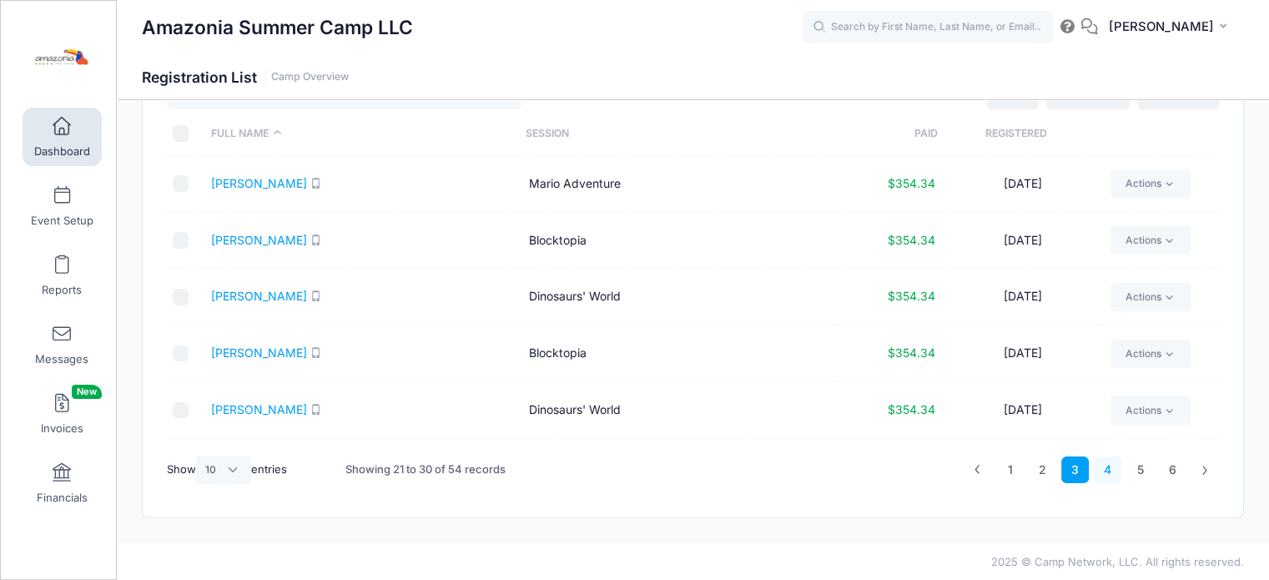
click at [1111, 465] on link "4" at bounding box center [1107, 470] width 28 height 28
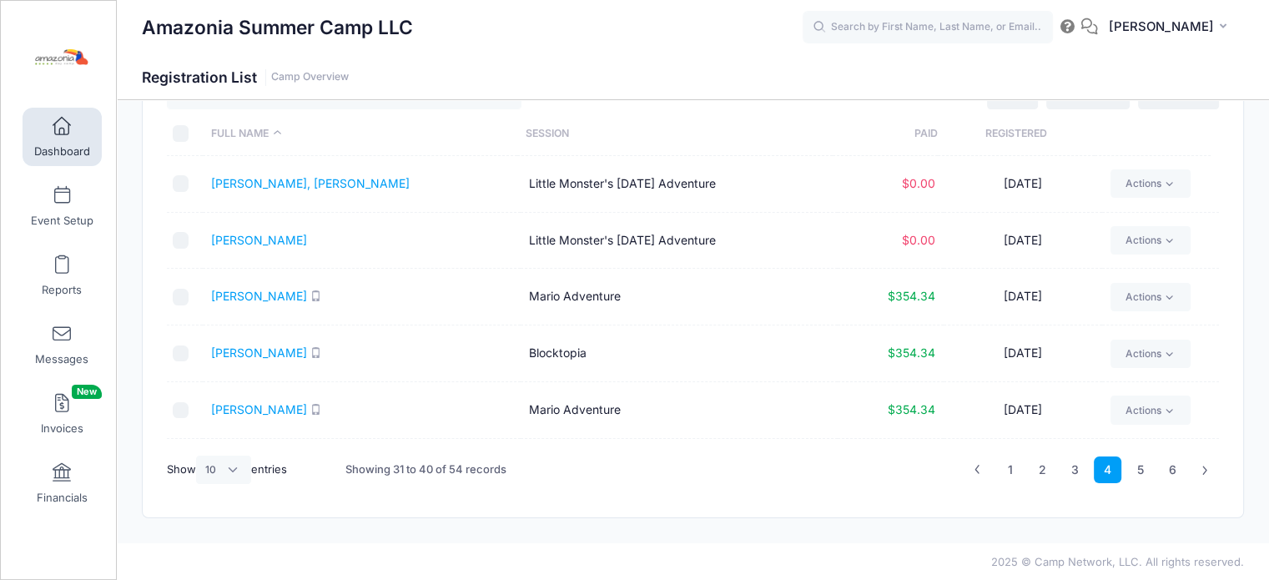
click at [183, 184] on input "checkbox" at bounding box center [181, 183] width 17 height 17
checkbox input "true"
click at [237, 184] on link "[PERSON_NAME], [PERSON_NAME]" at bounding box center [310, 183] width 199 height 14
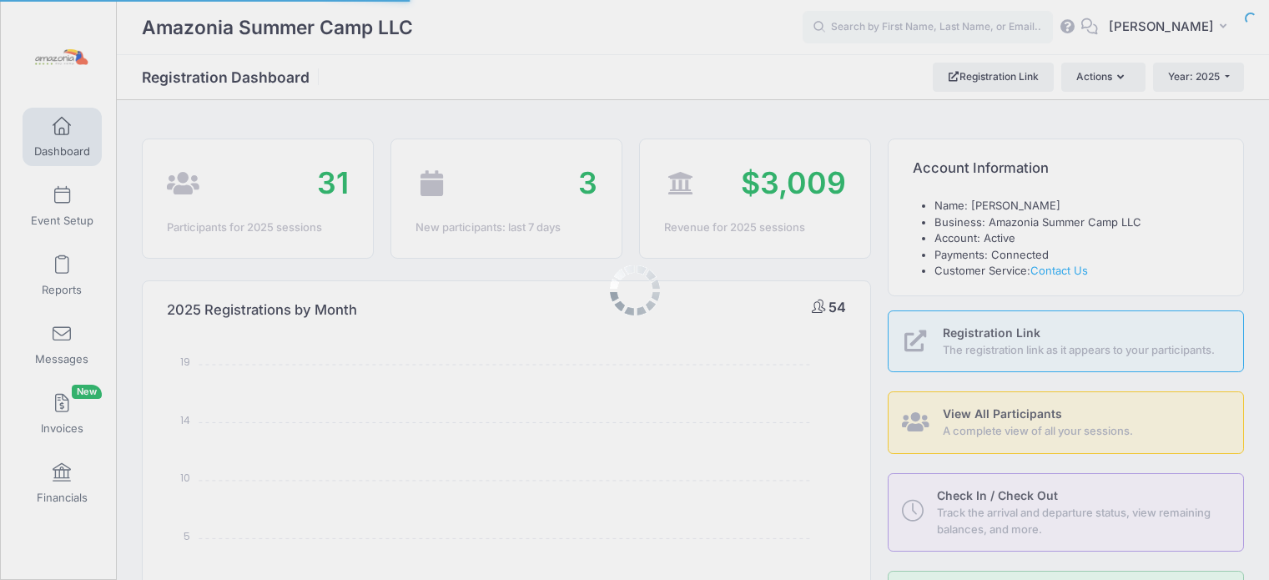
select select
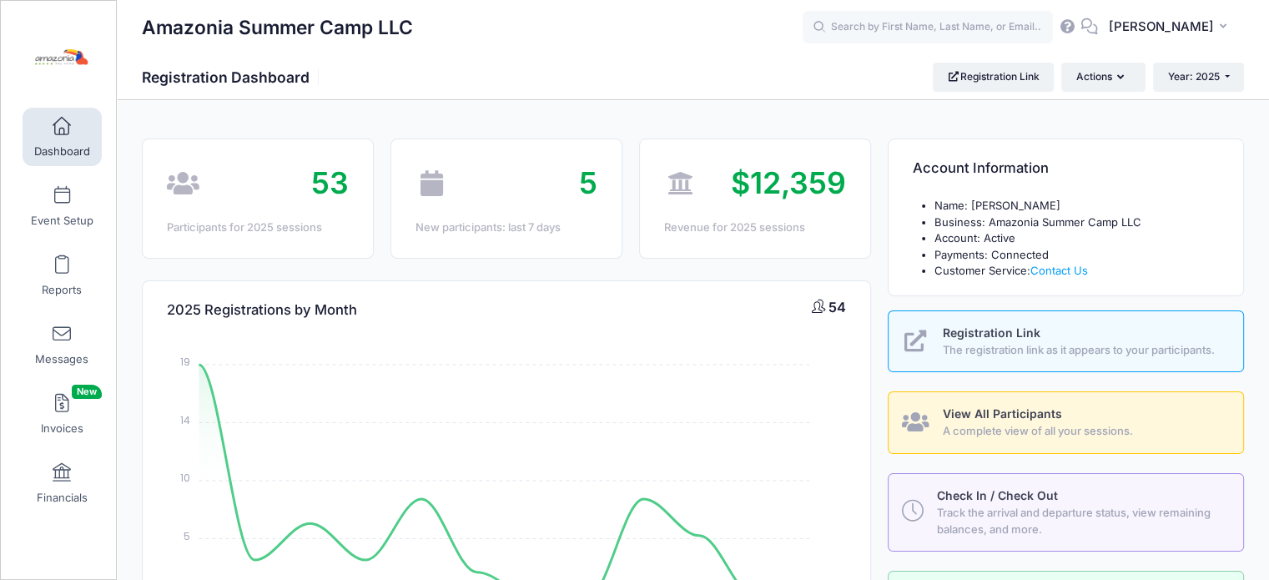
click at [67, 58] on img at bounding box center [59, 57] width 63 height 63
click at [56, 58] on img at bounding box center [59, 57] width 63 height 63
click at [67, 471] on link "Financials" at bounding box center [62, 483] width 79 height 58
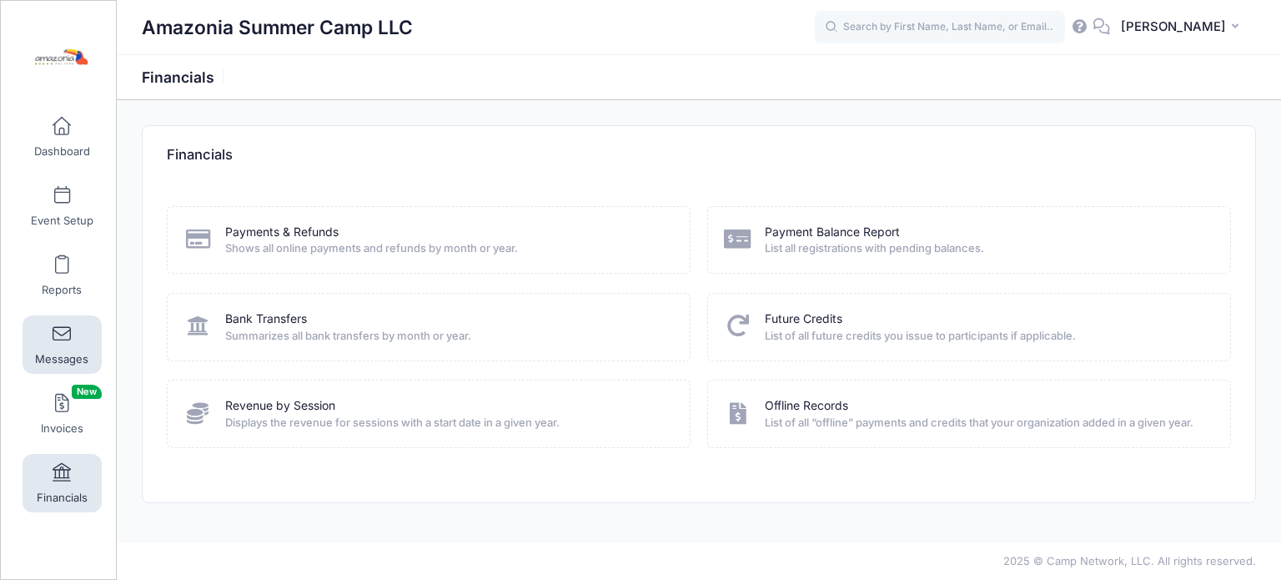
click at [48, 357] on span "Messages" at bounding box center [61, 359] width 53 height 14
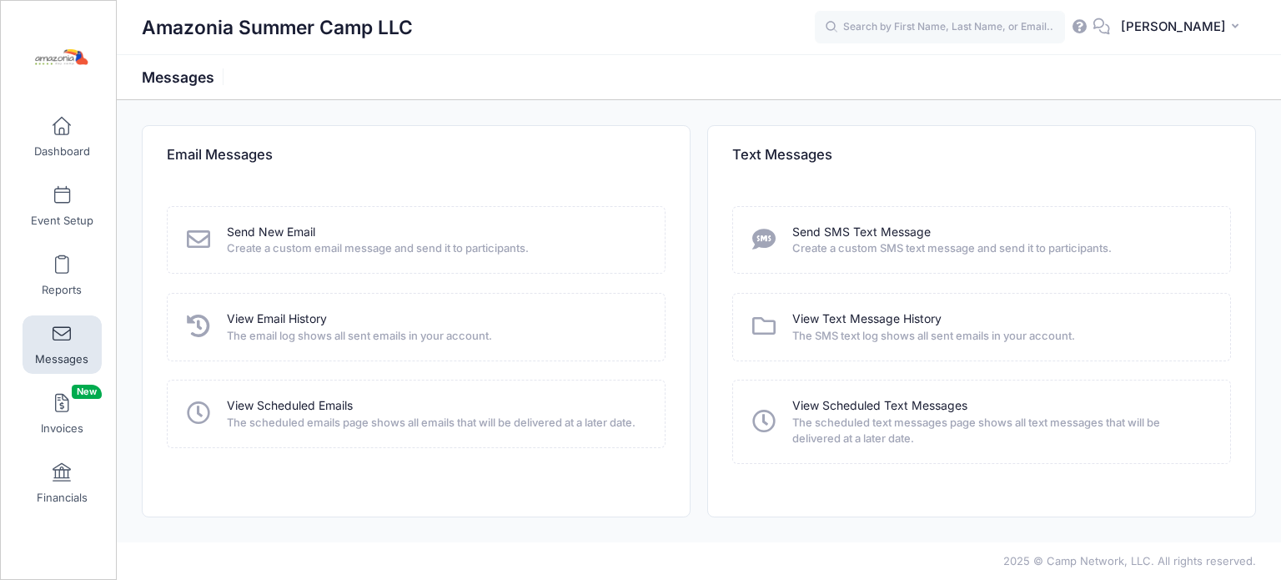
click at [43, 349] on link "Messages" at bounding box center [62, 344] width 79 height 58
click at [62, 263] on span at bounding box center [62, 265] width 0 height 18
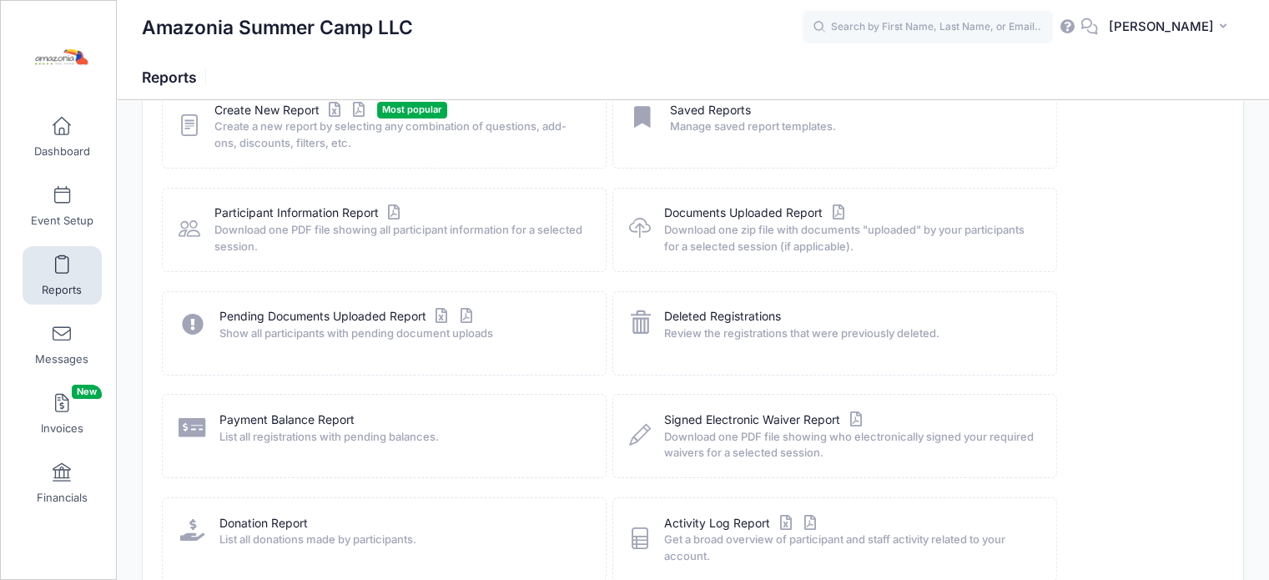
scroll to position [127, 0]
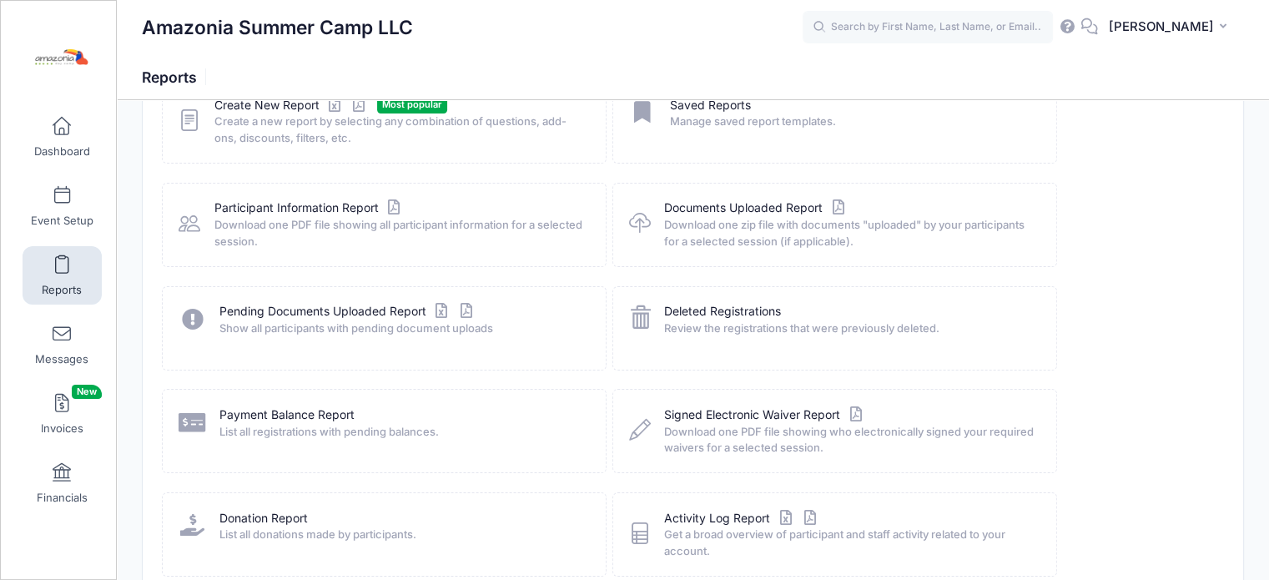
click at [1190, 470] on div "Create New Report Most popular Create a new report by selecting any combination…" at bounding box center [693, 337] width 1068 height 516
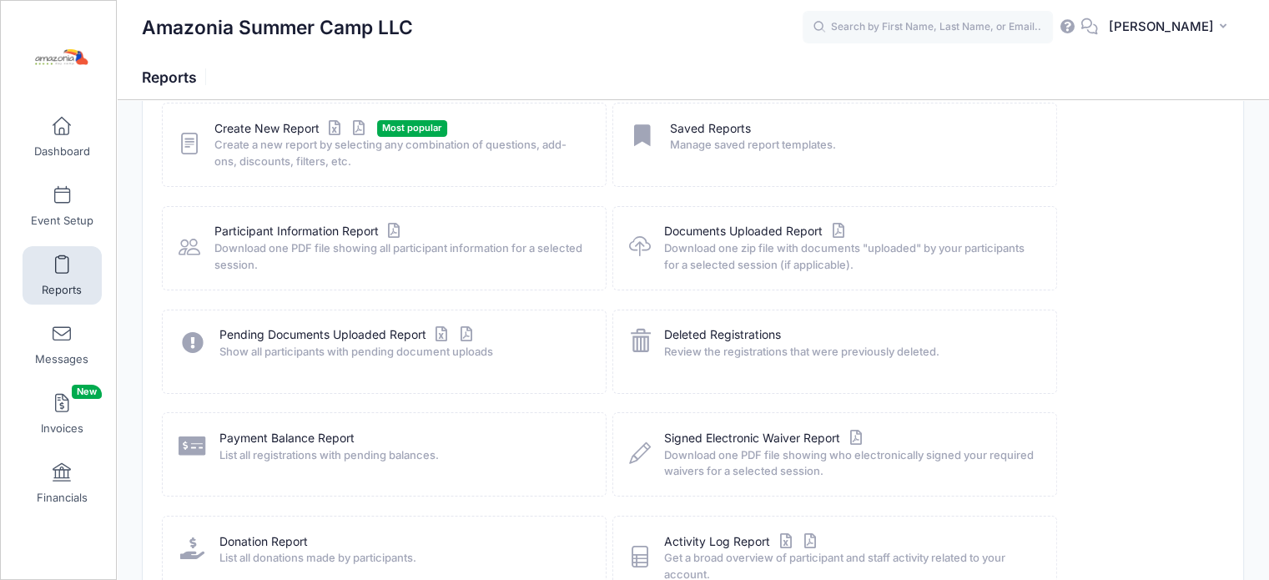
scroll to position [97, 0]
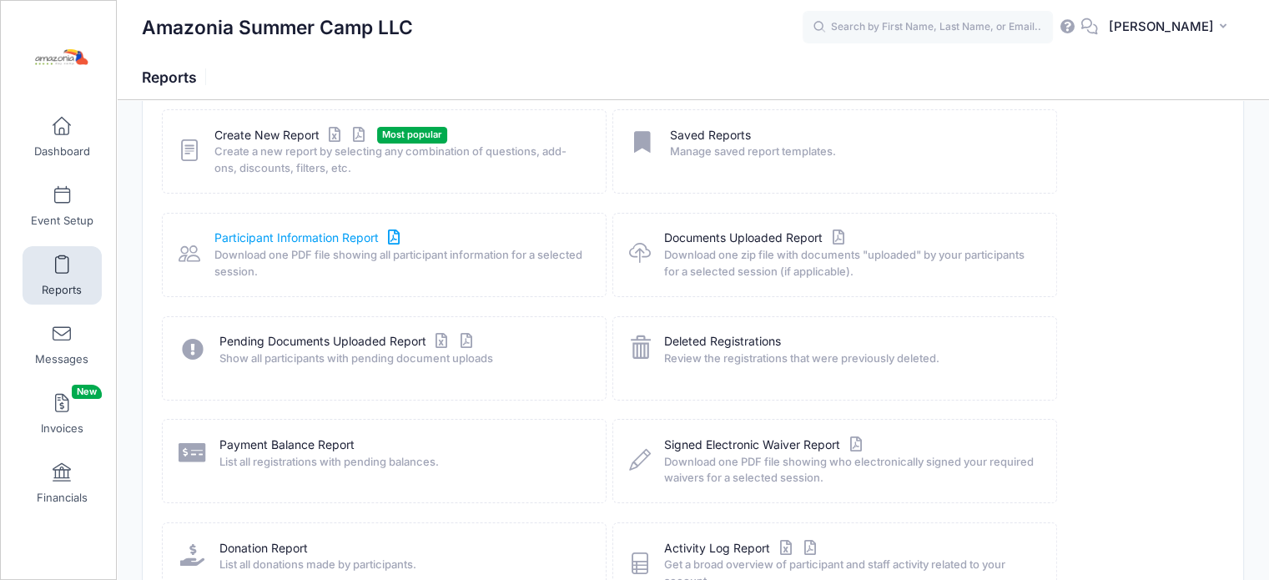
click at [314, 241] on link "Participant Information Report" at bounding box center [308, 238] width 189 height 18
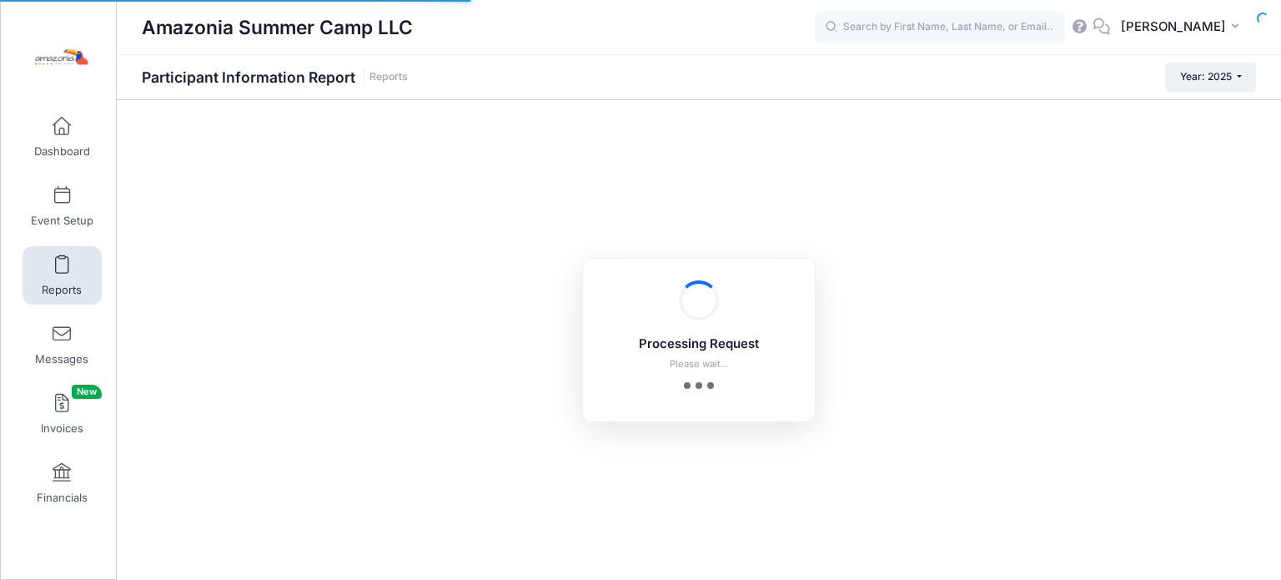
checkbox input "true"
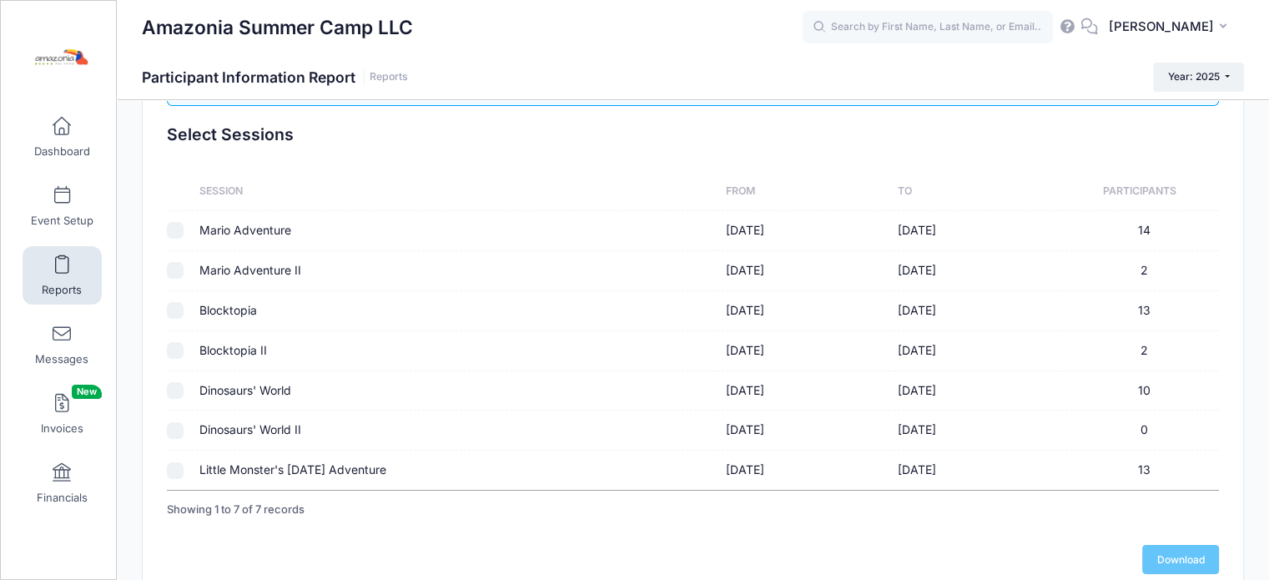
scroll to position [170, 0]
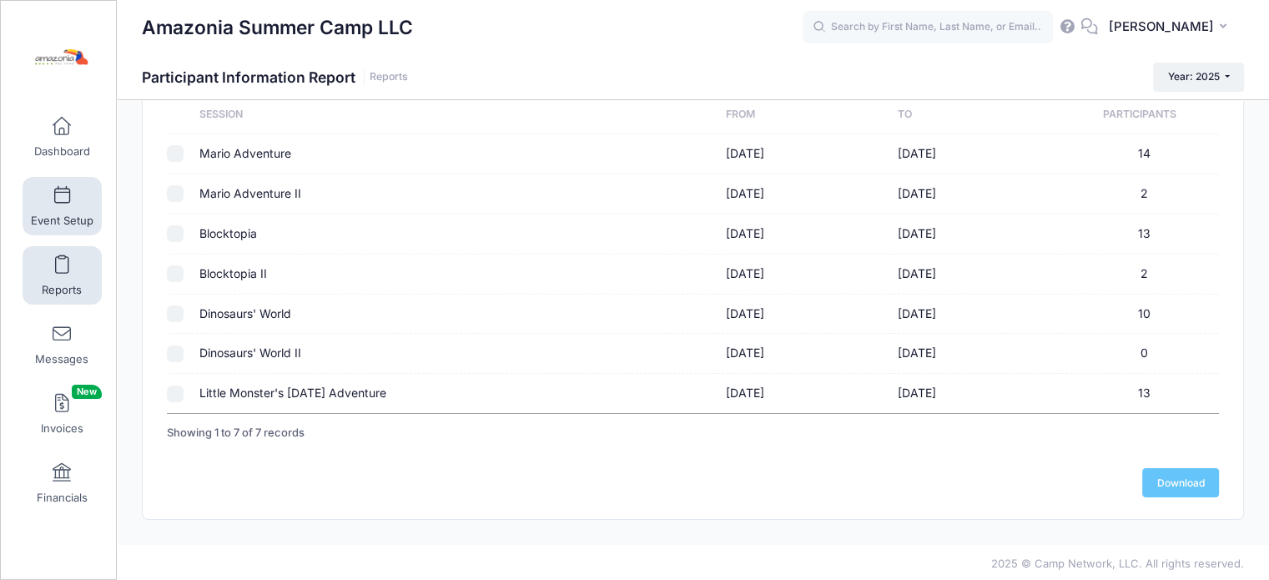
click at [62, 202] on span at bounding box center [62, 196] width 0 height 18
